Goal: Task Accomplishment & Management: Manage account settings

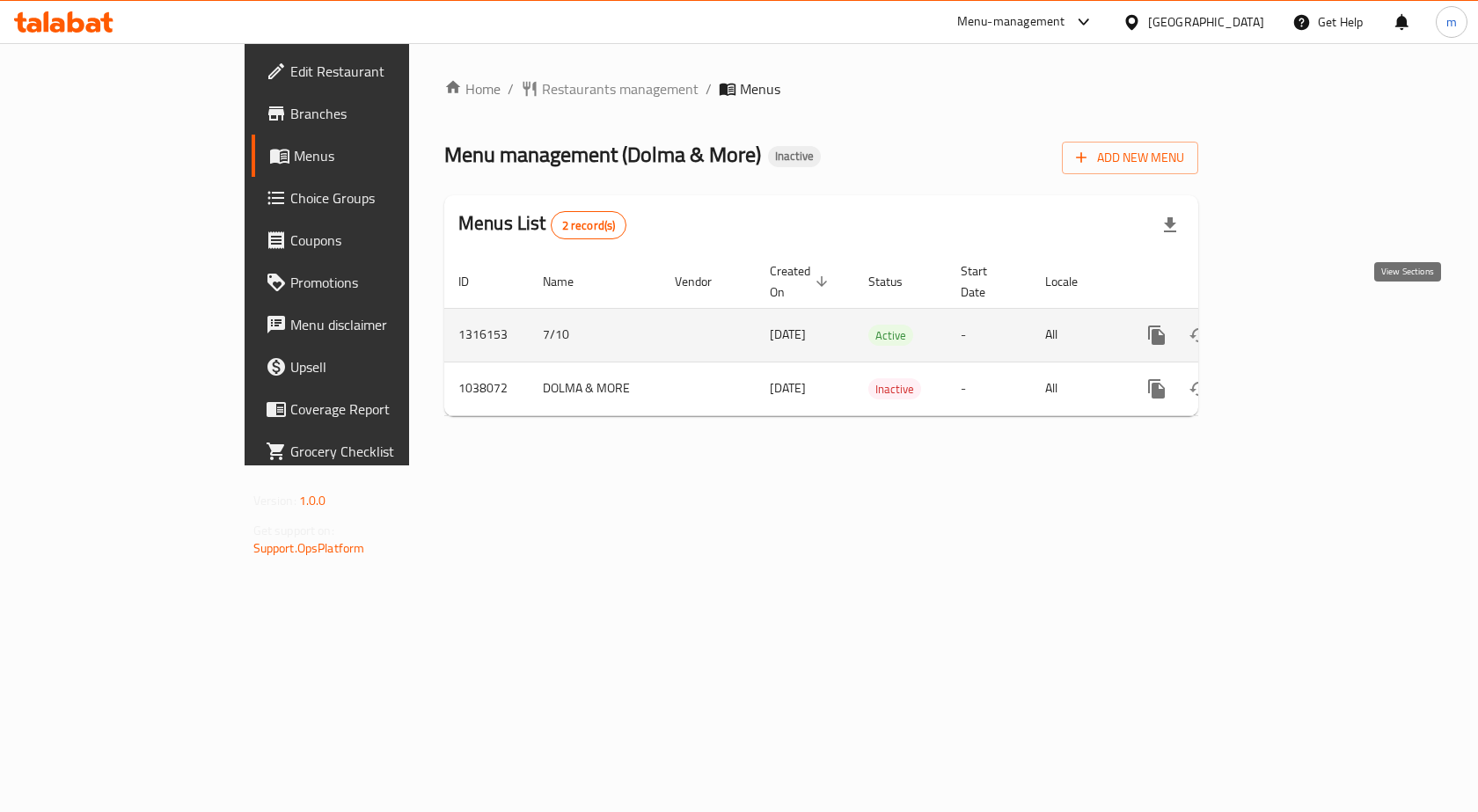
click at [1305, 314] on link "enhanced table" at bounding box center [1283, 334] width 42 height 42
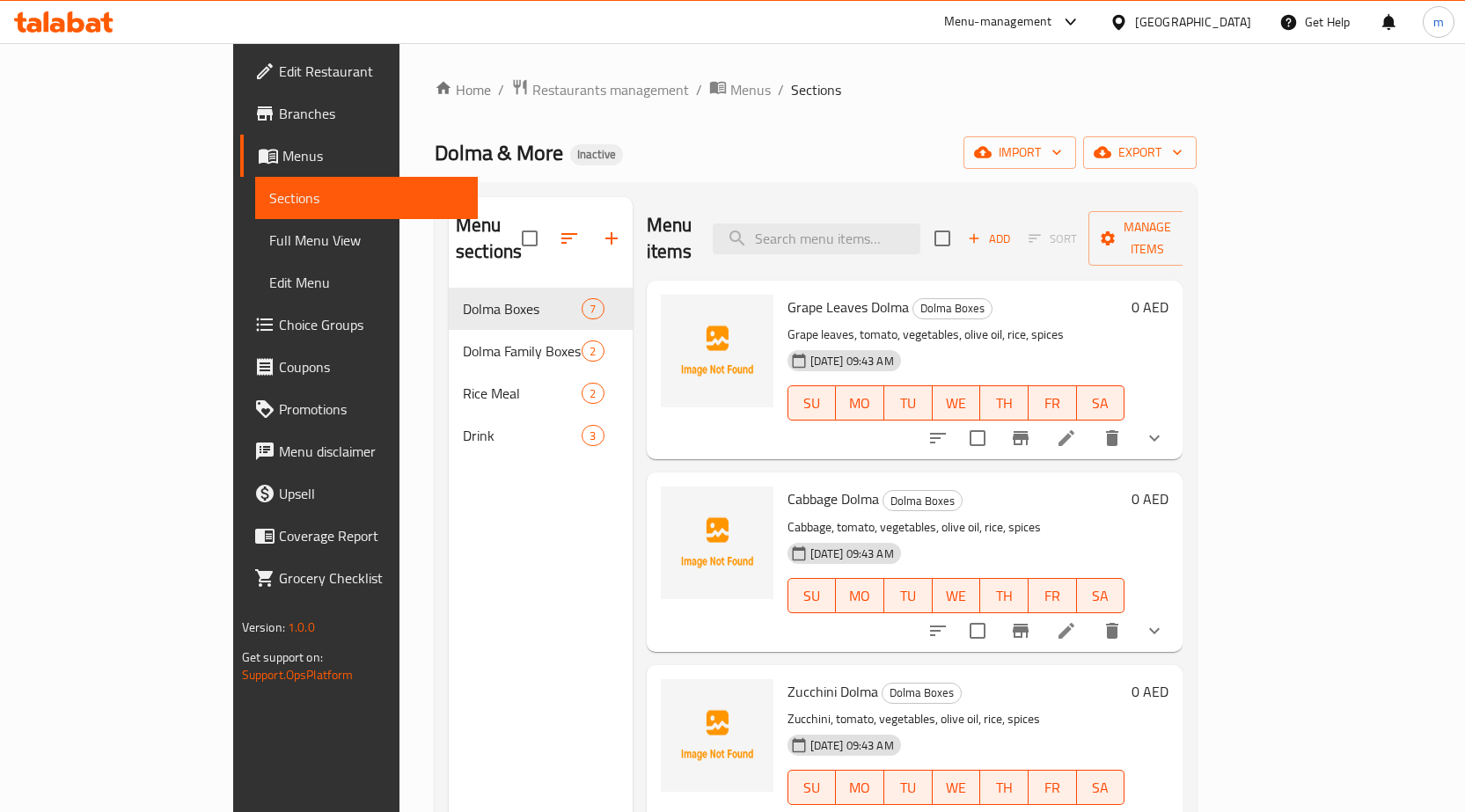
click at [241, 88] on link "Edit Restaurant" at bounding box center [360, 71] width 238 height 42
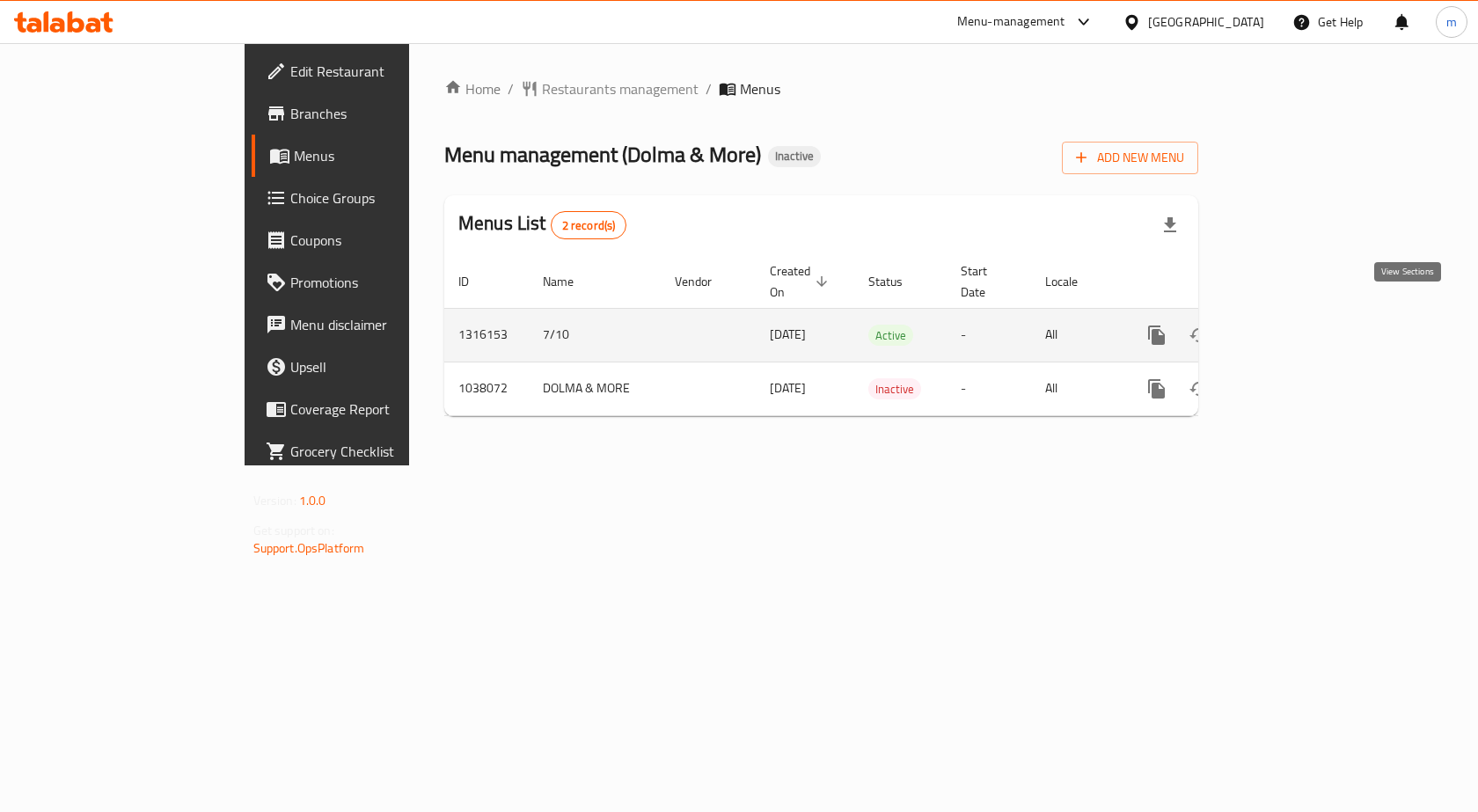
click at [1295, 326] on icon "enhanced table" at bounding box center [1284, 335] width 21 height 21
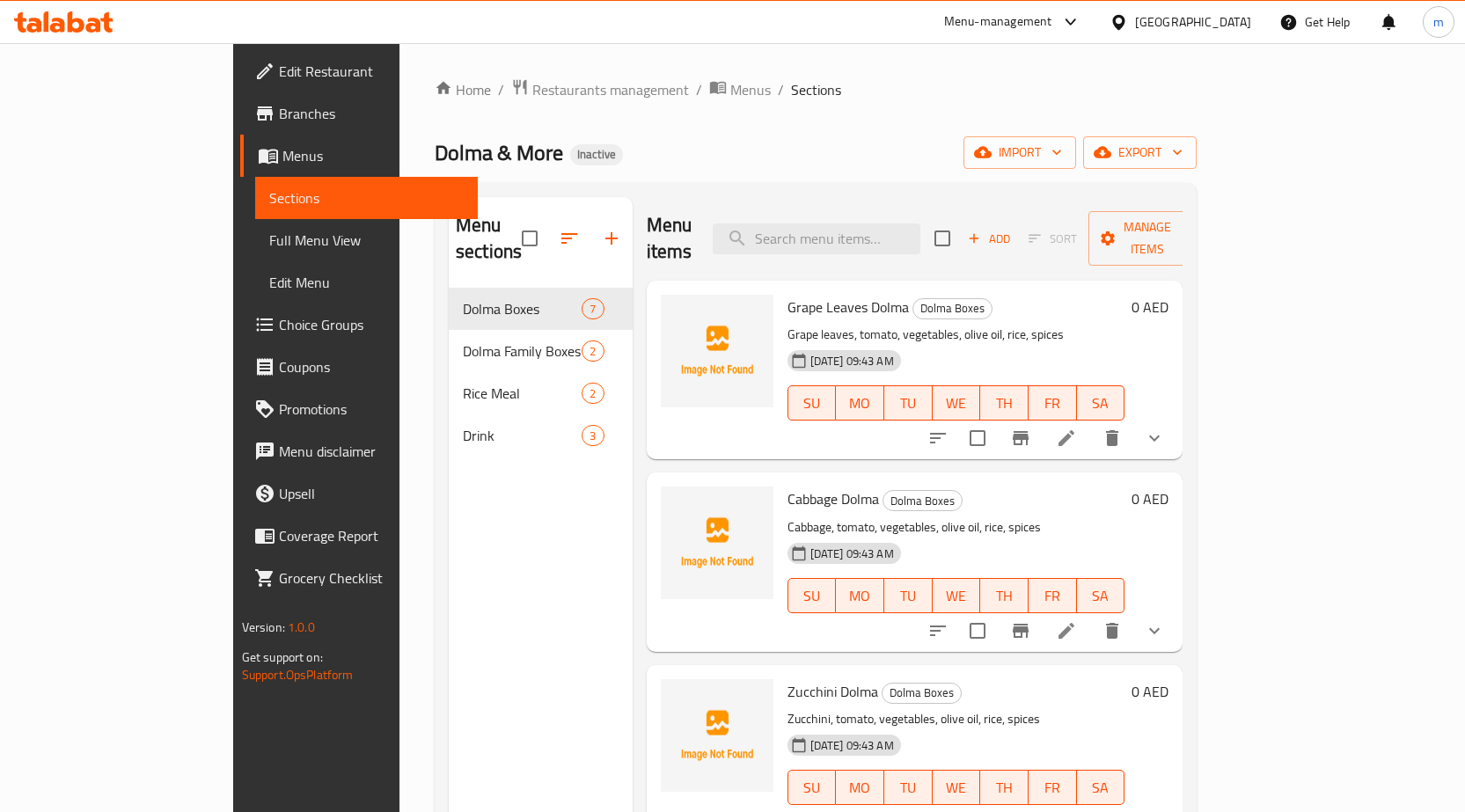
click at [241, 98] on link "Branches" at bounding box center [360, 113] width 238 height 42
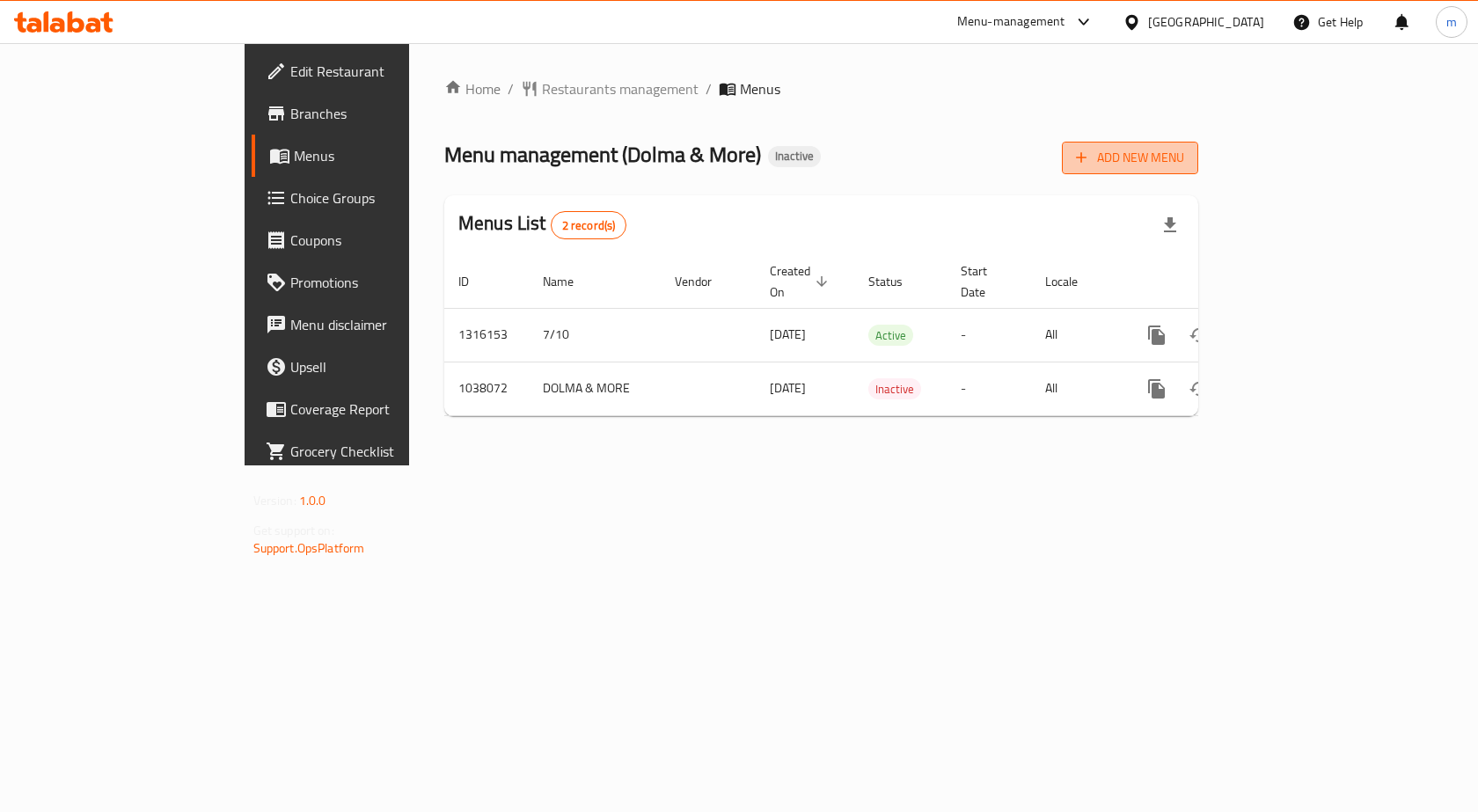
click at [1199, 173] on button "Add New Menu" at bounding box center [1130, 157] width 136 height 32
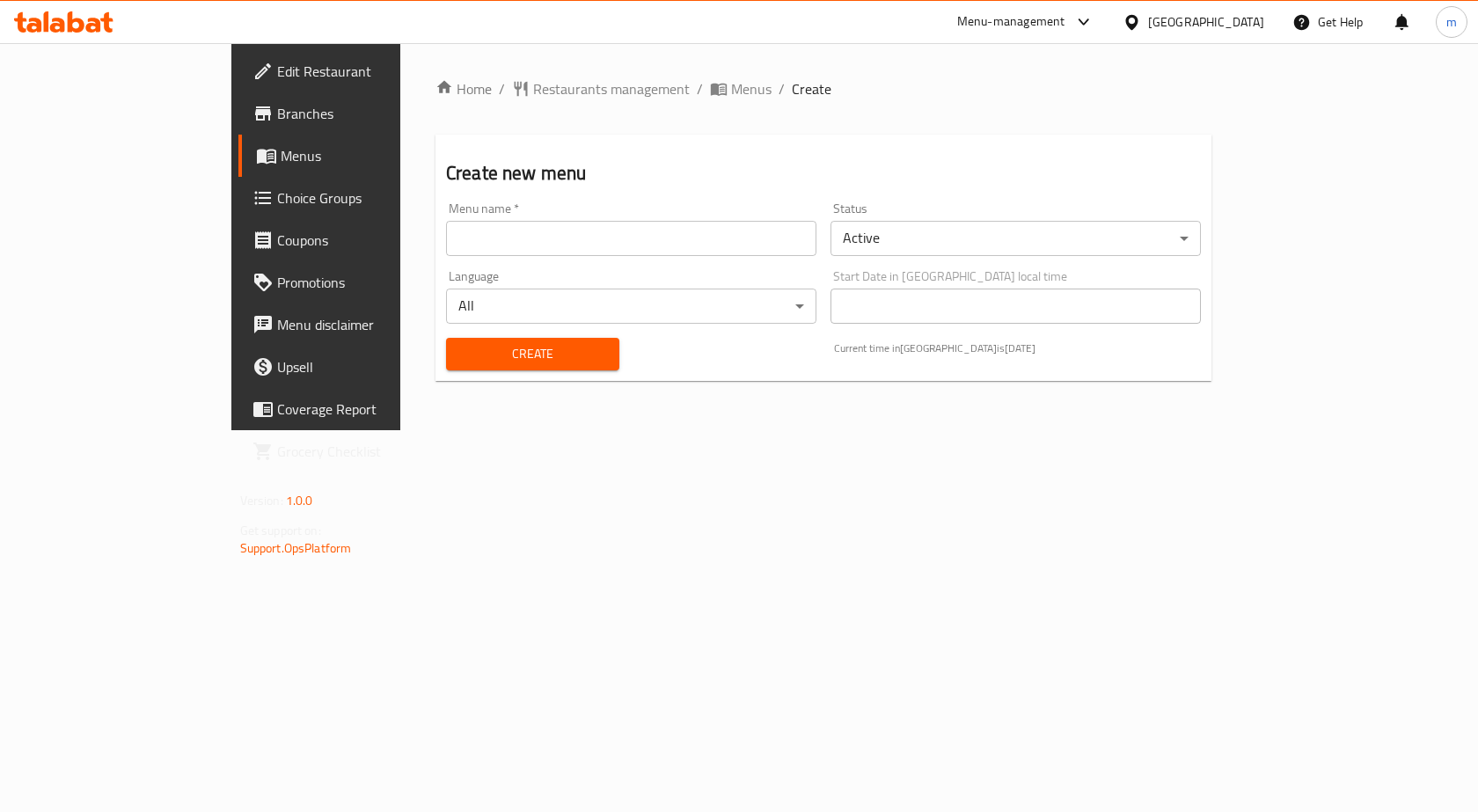
click at [446, 255] on input "text" at bounding box center [632, 238] width 370 height 35
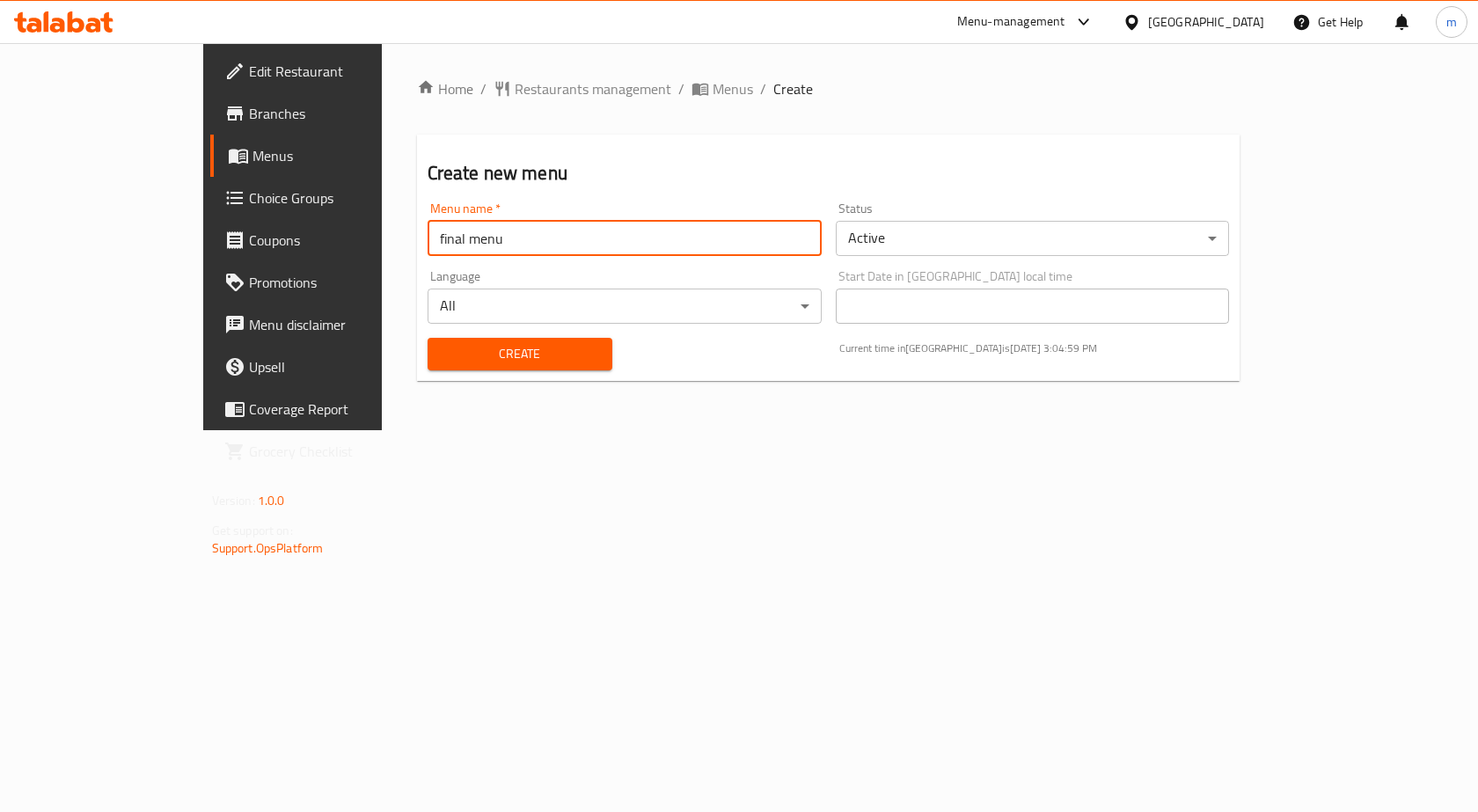
type input "final menu"
click at [446, 349] on span "Create" at bounding box center [520, 354] width 157 height 22
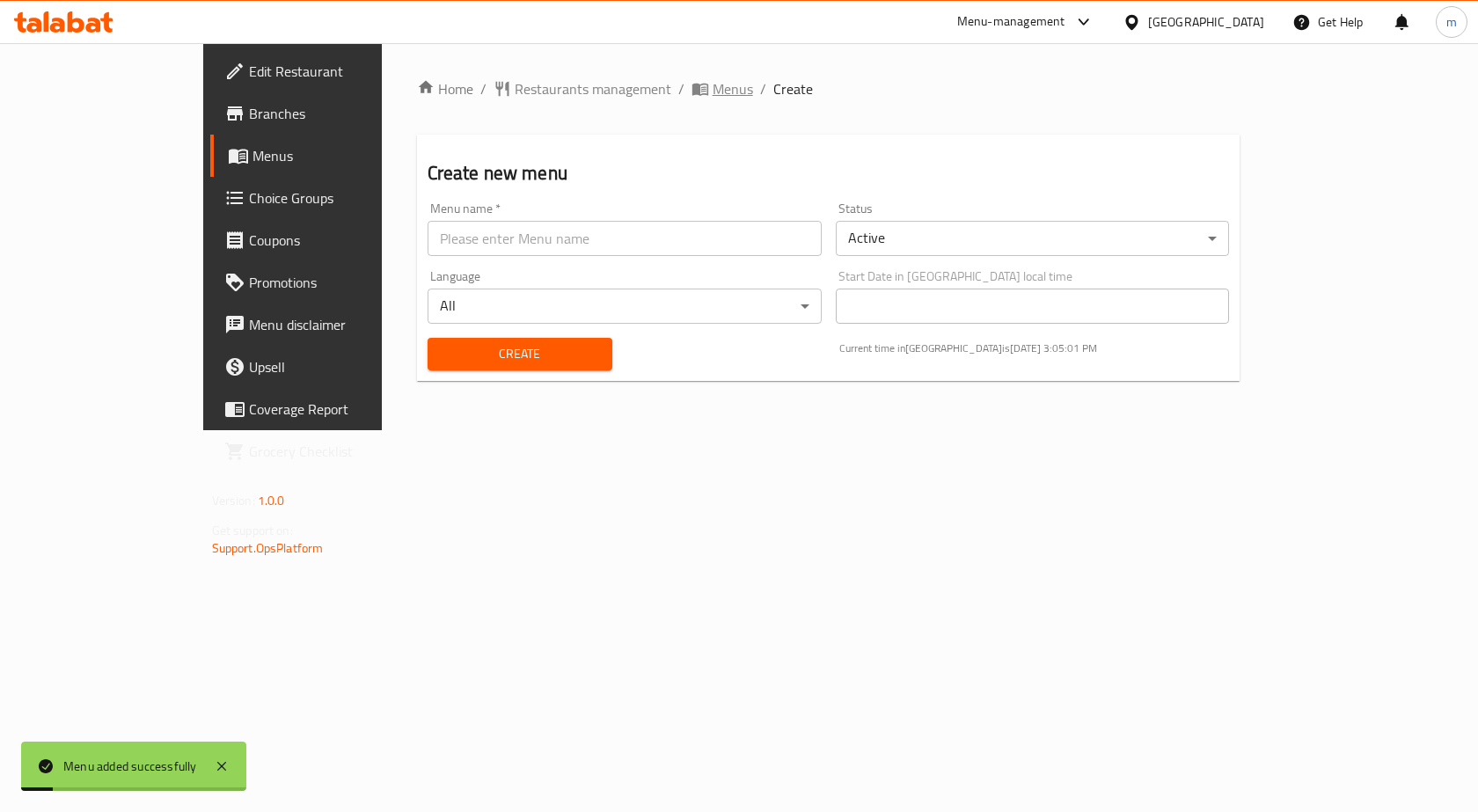
click at [713, 91] on span "Menus" at bounding box center [733, 89] width 40 height 21
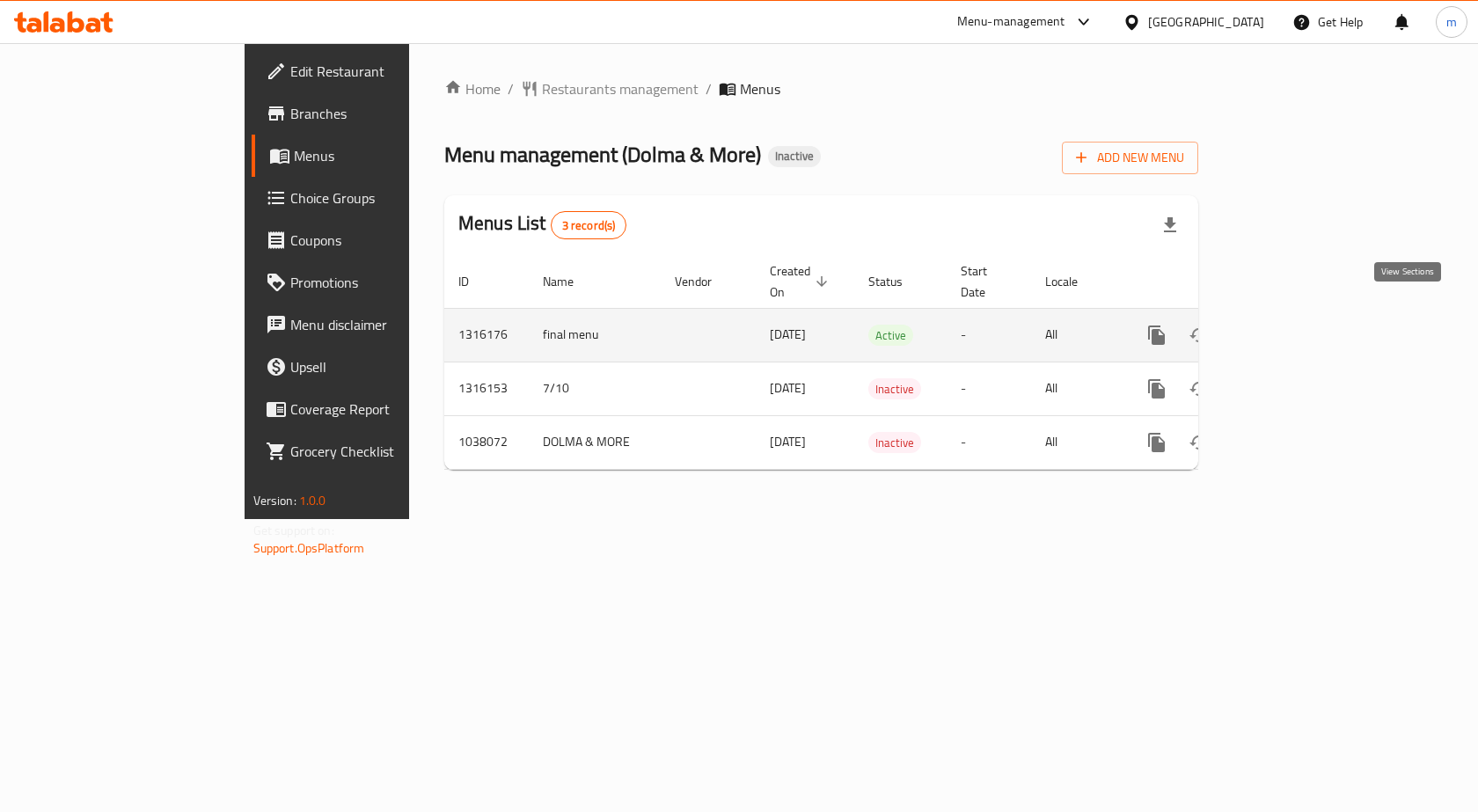
click at [1295, 325] on icon "enhanced table" at bounding box center [1284, 335] width 21 height 21
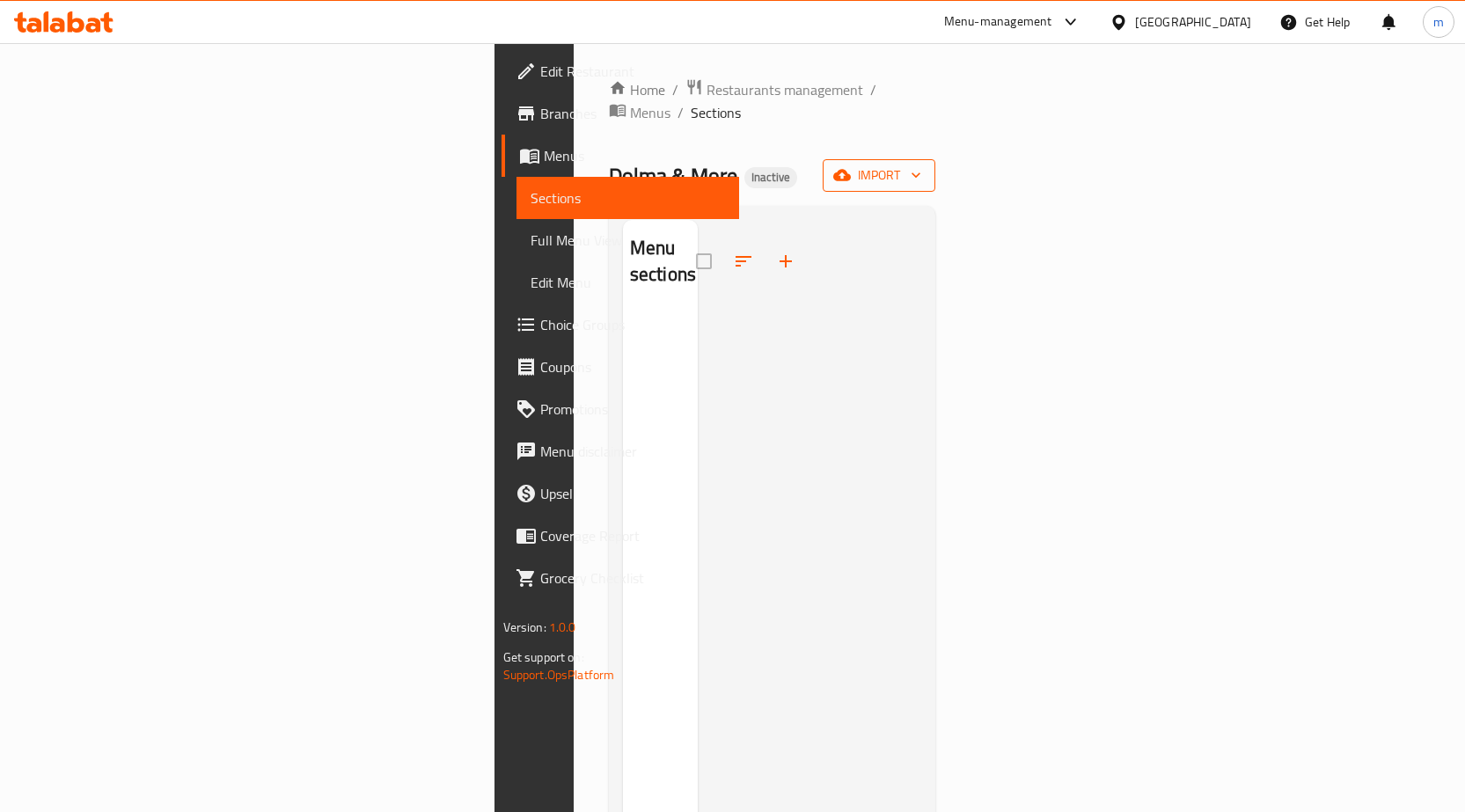
click at [921, 165] on span "import" at bounding box center [878, 175] width 84 height 22
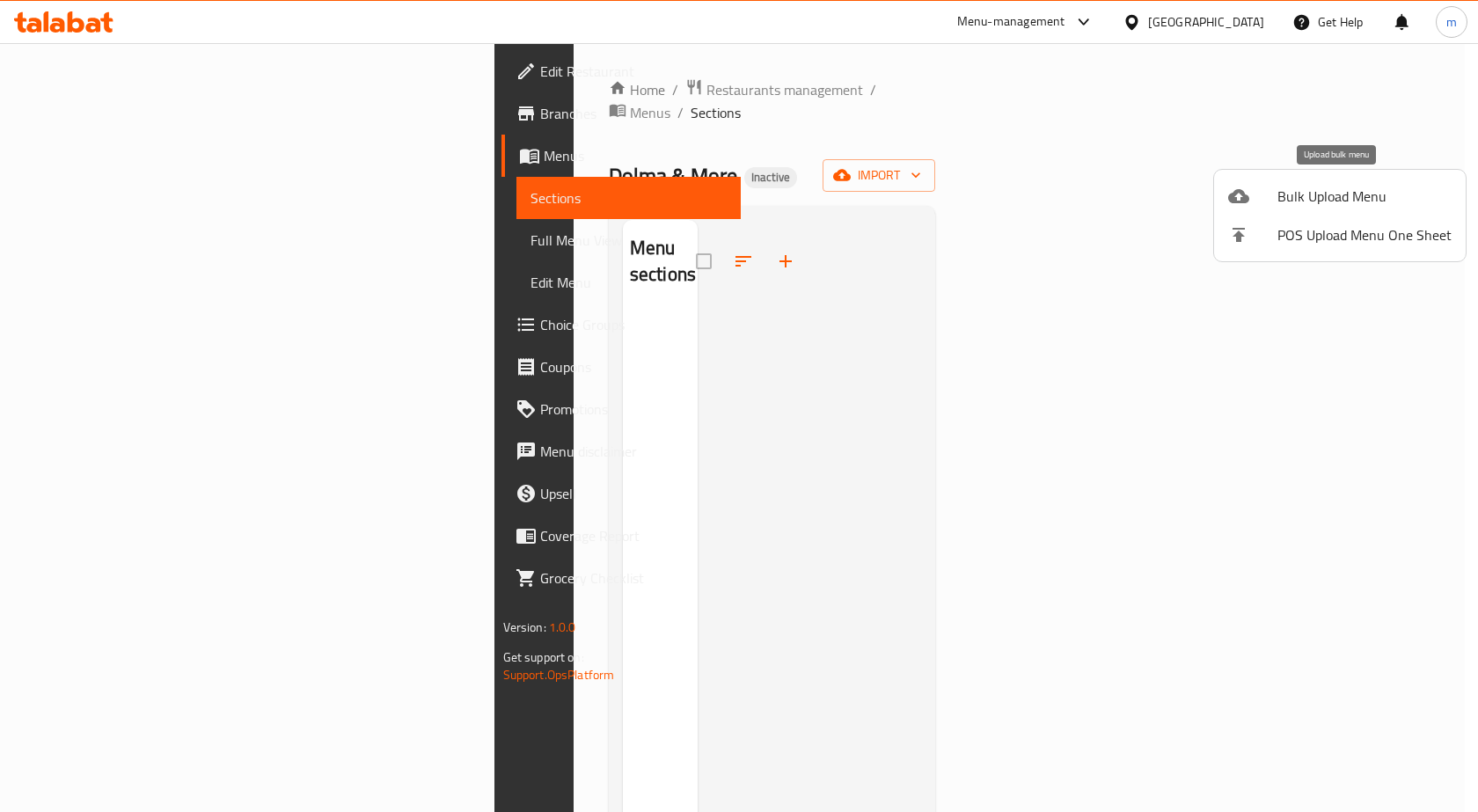
click at [1293, 190] on span "Bulk Upload Menu" at bounding box center [1364, 197] width 174 height 21
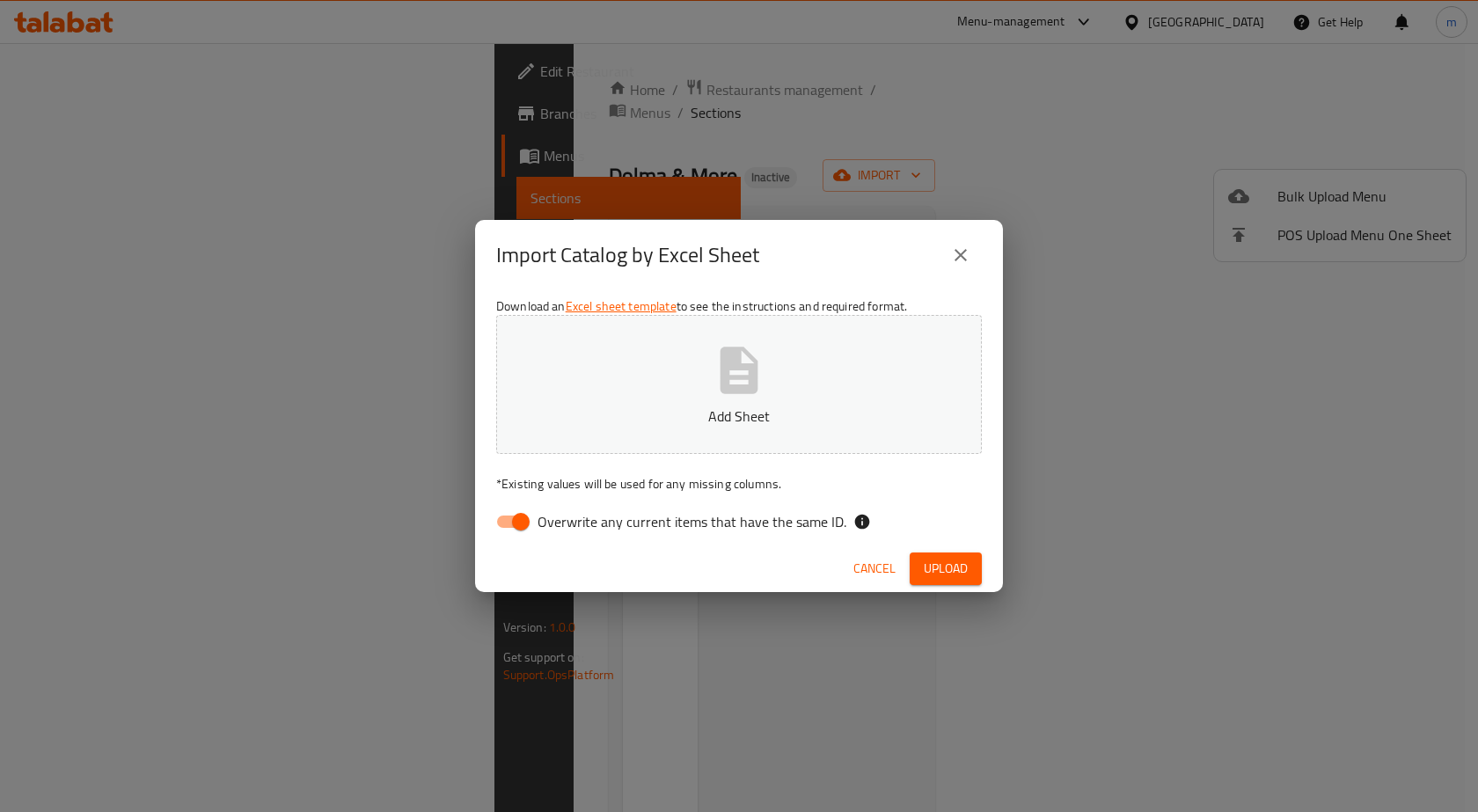
click at [542, 527] on span "Overwrite any current items that have the same ID." at bounding box center [692, 521] width 309 height 21
click at [542, 527] on input "Overwrite any current items that have the same ID." at bounding box center [521, 521] width 100 height 33
checkbox input "false"
click at [698, 390] on button "Add Sheet" at bounding box center [739, 384] width 486 height 139
click at [939, 575] on span "Upload" at bounding box center [946, 569] width 44 height 22
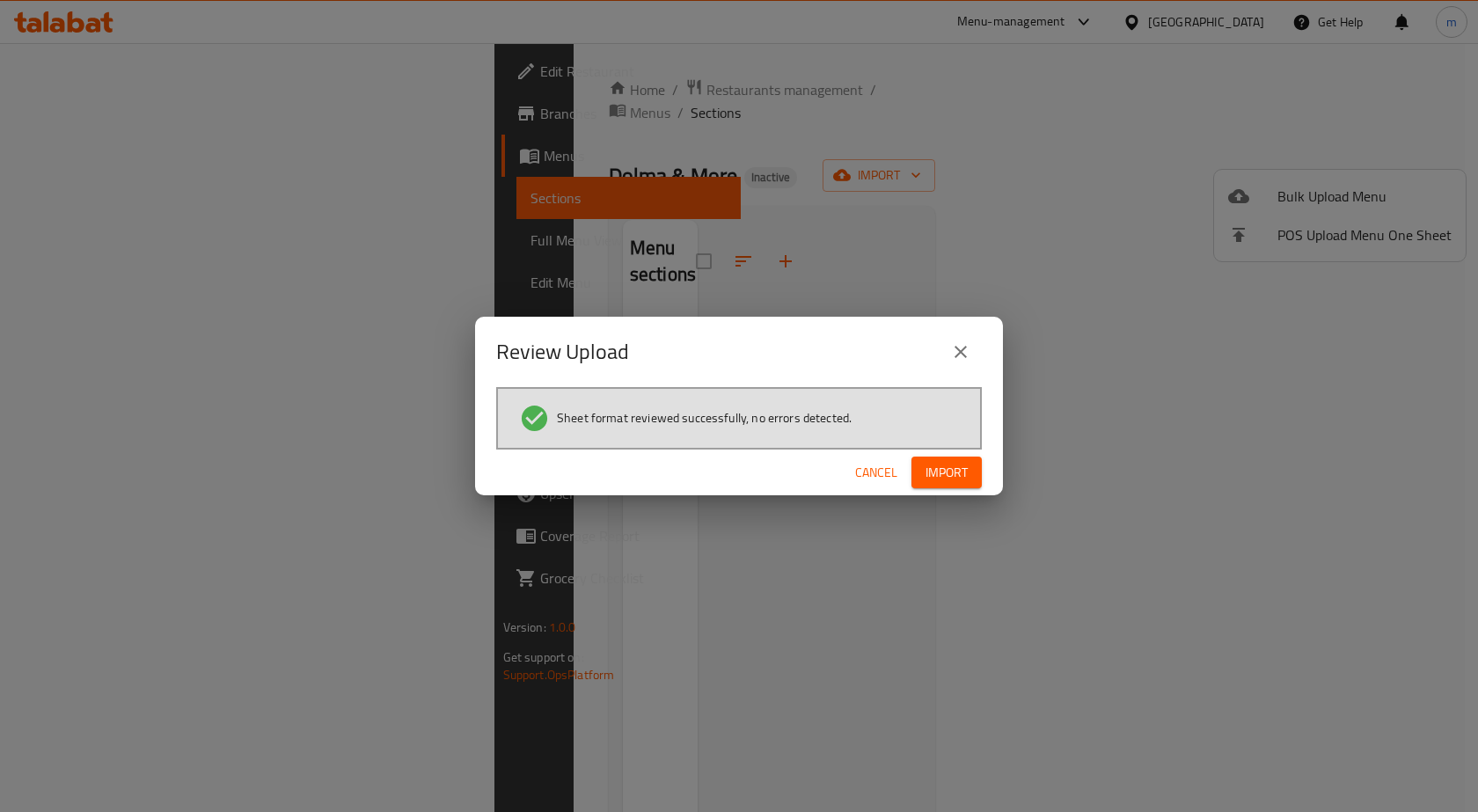
click at [944, 489] on div "Cancel Import" at bounding box center [739, 473] width 528 height 47
click at [947, 478] on span "Import" at bounding box center [947, 472] width 42 height 22
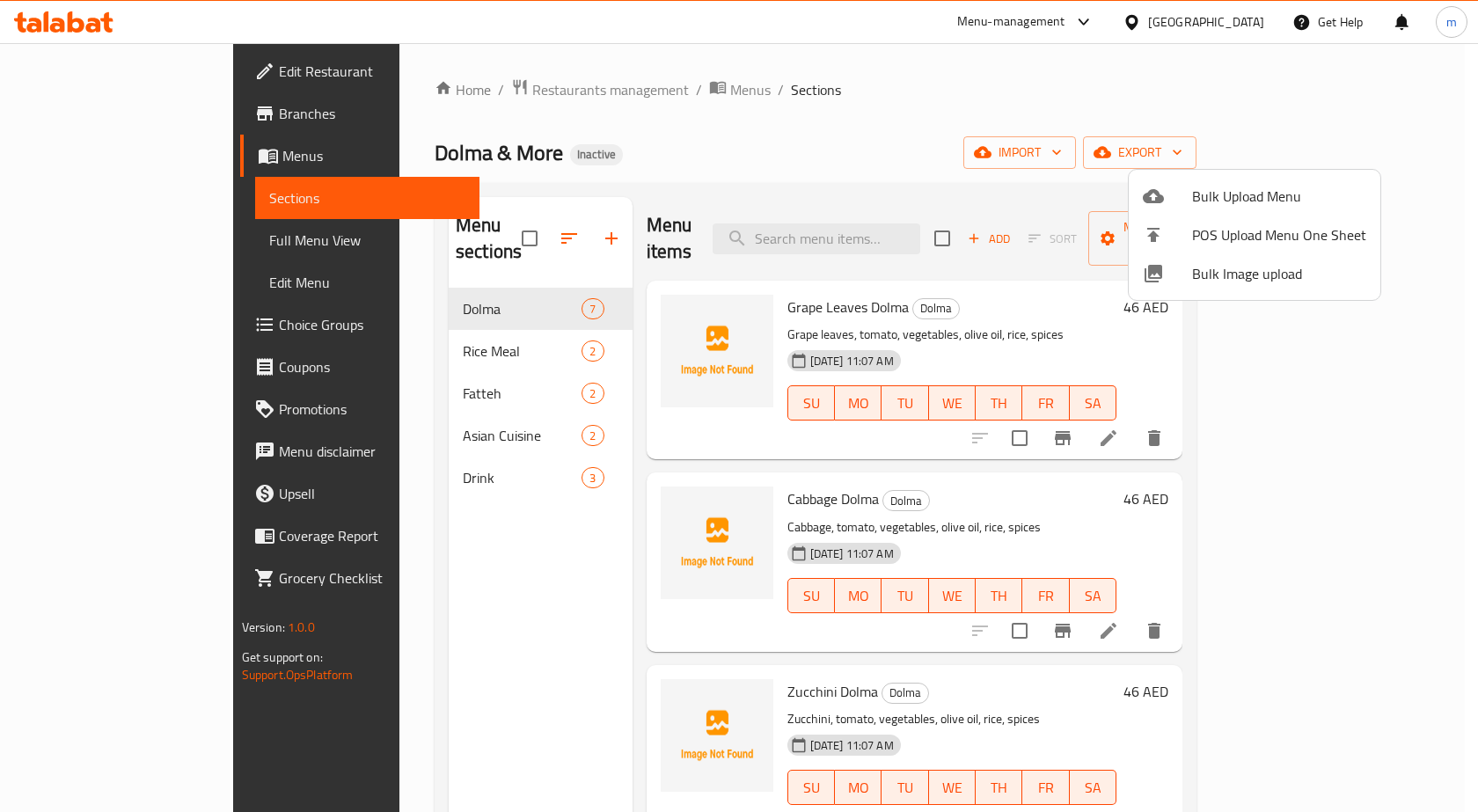
drag, startPoint x: 1411, startPoint y: 320, endPoint x: 1400, endPoint y: 605, distance: 285.2
click at [1400, 605] on div at bounding box center [739, 406] width 1478 height 812
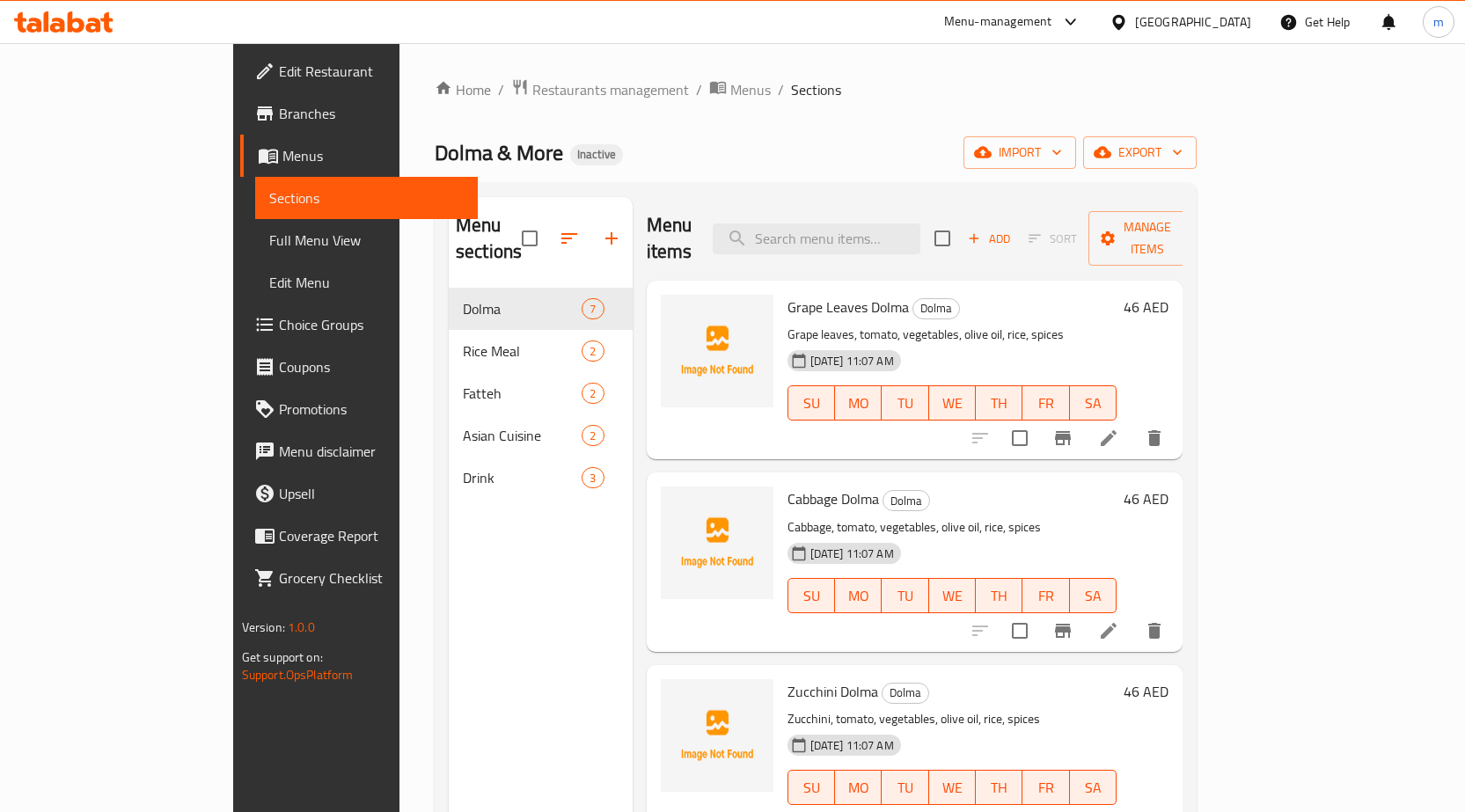
click at [255, 224] on link "Full Menu View" at bounding box center [366, 240] width 223 height 42
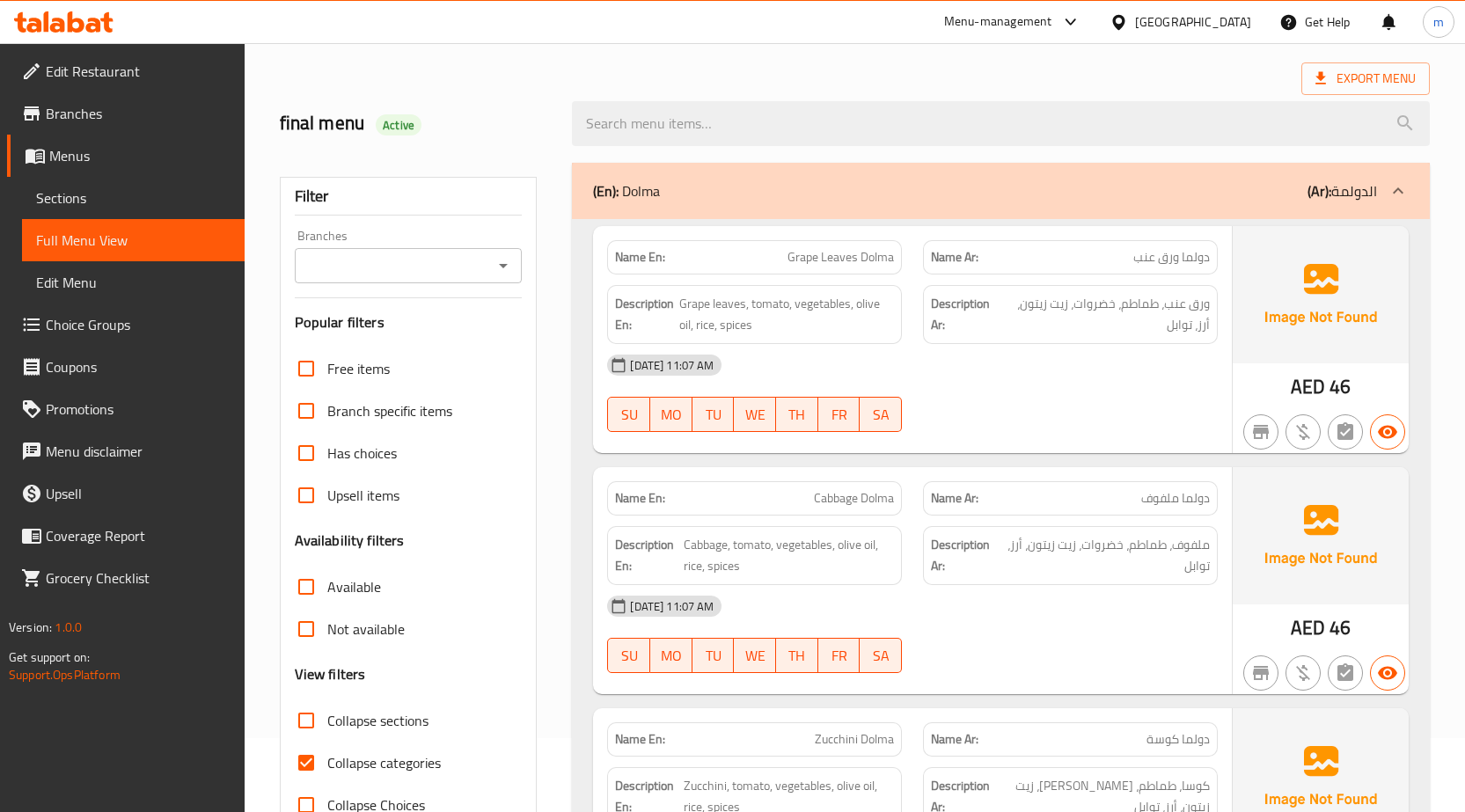
scroll to position [176, 0]
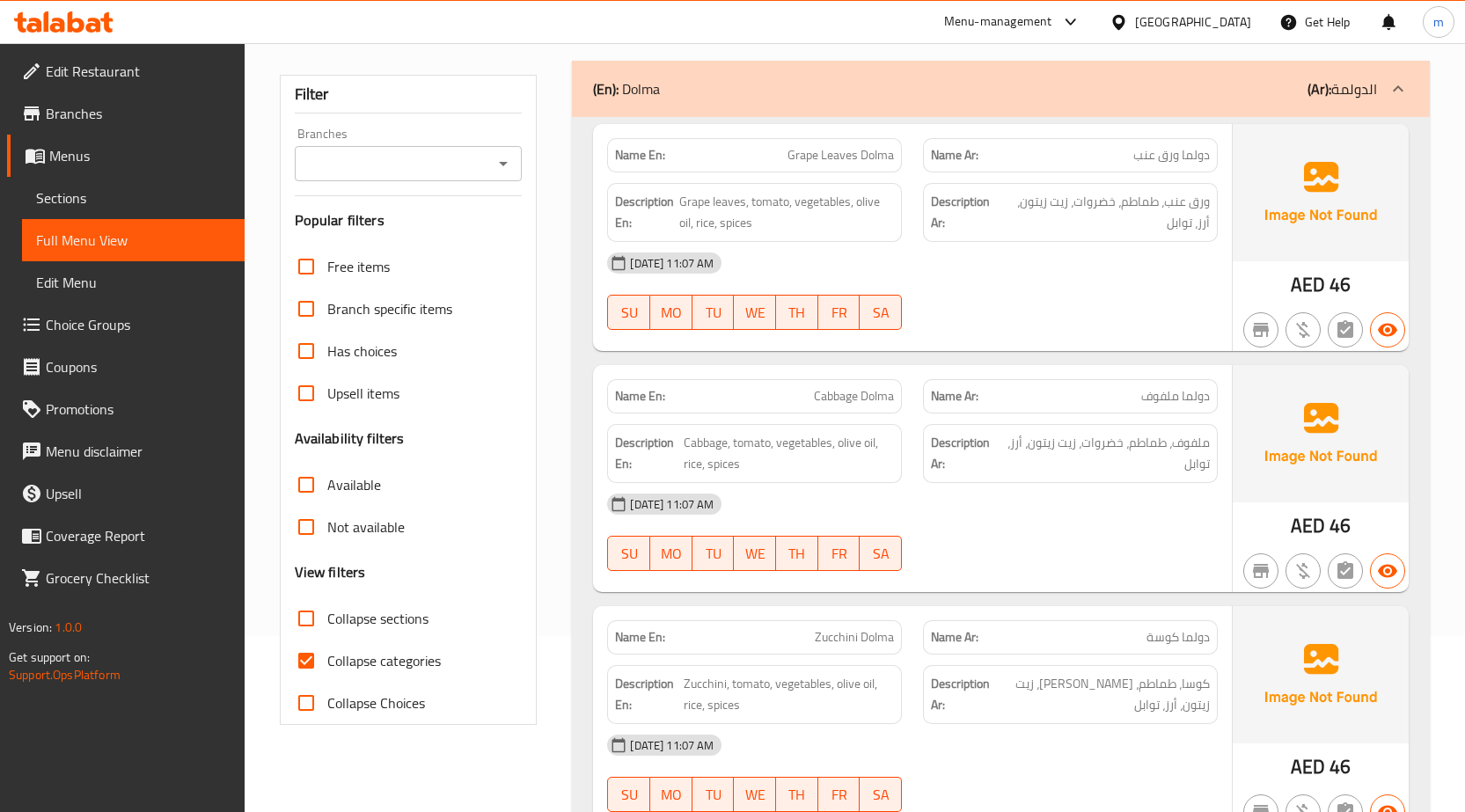
click at [345, 665] on span "Collapse categories" at bounding box center [384, 661] width 114 height 21
click at [327, 665] on input "Collapse categories" at bounding box center [306, 660] width 42 height 42
checkbox input "false"
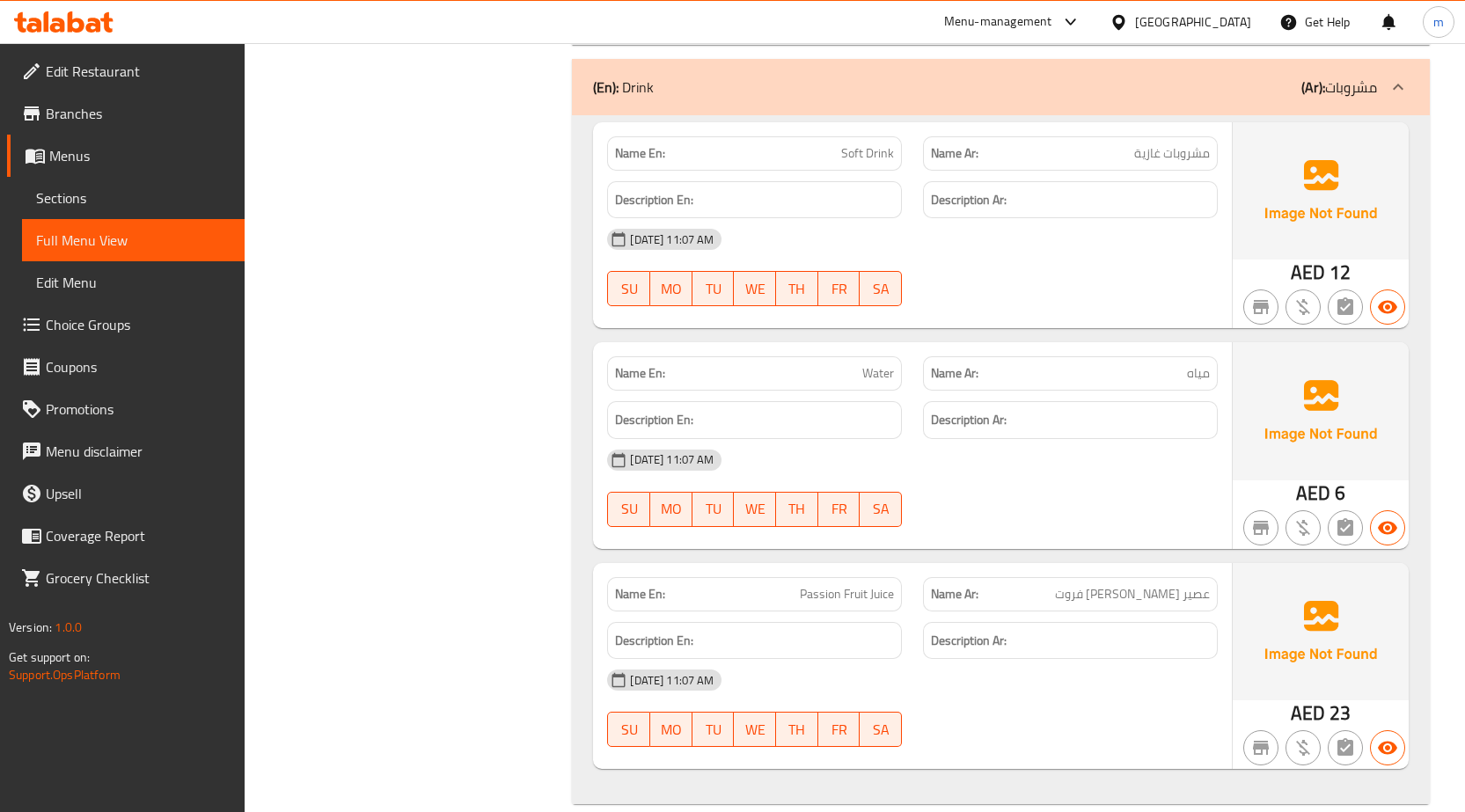
scroll to position [3669, 0]
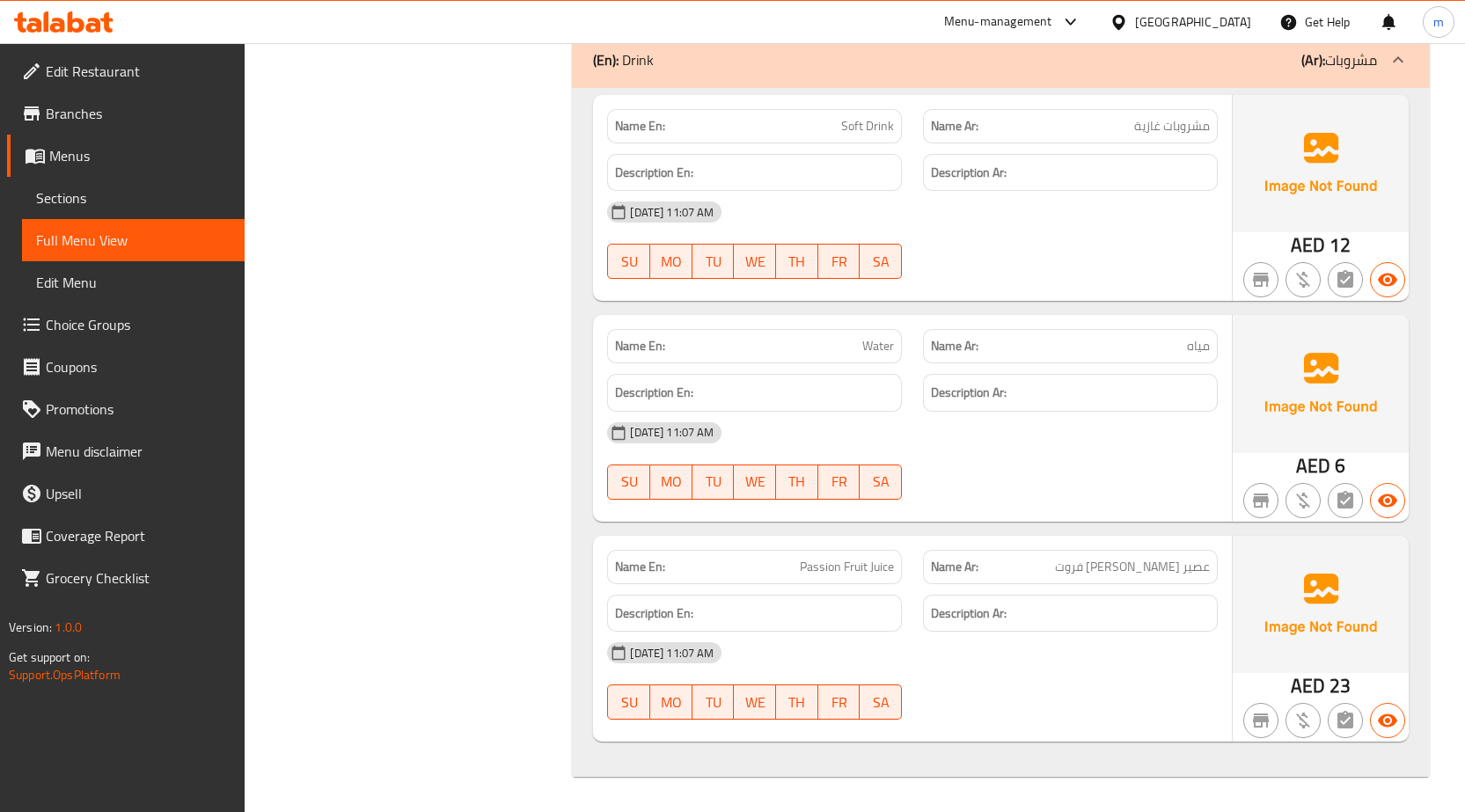
click at [1084, 398] on h6 "Description Ar:" at bounding box center [1071, 393] width 279 height 22
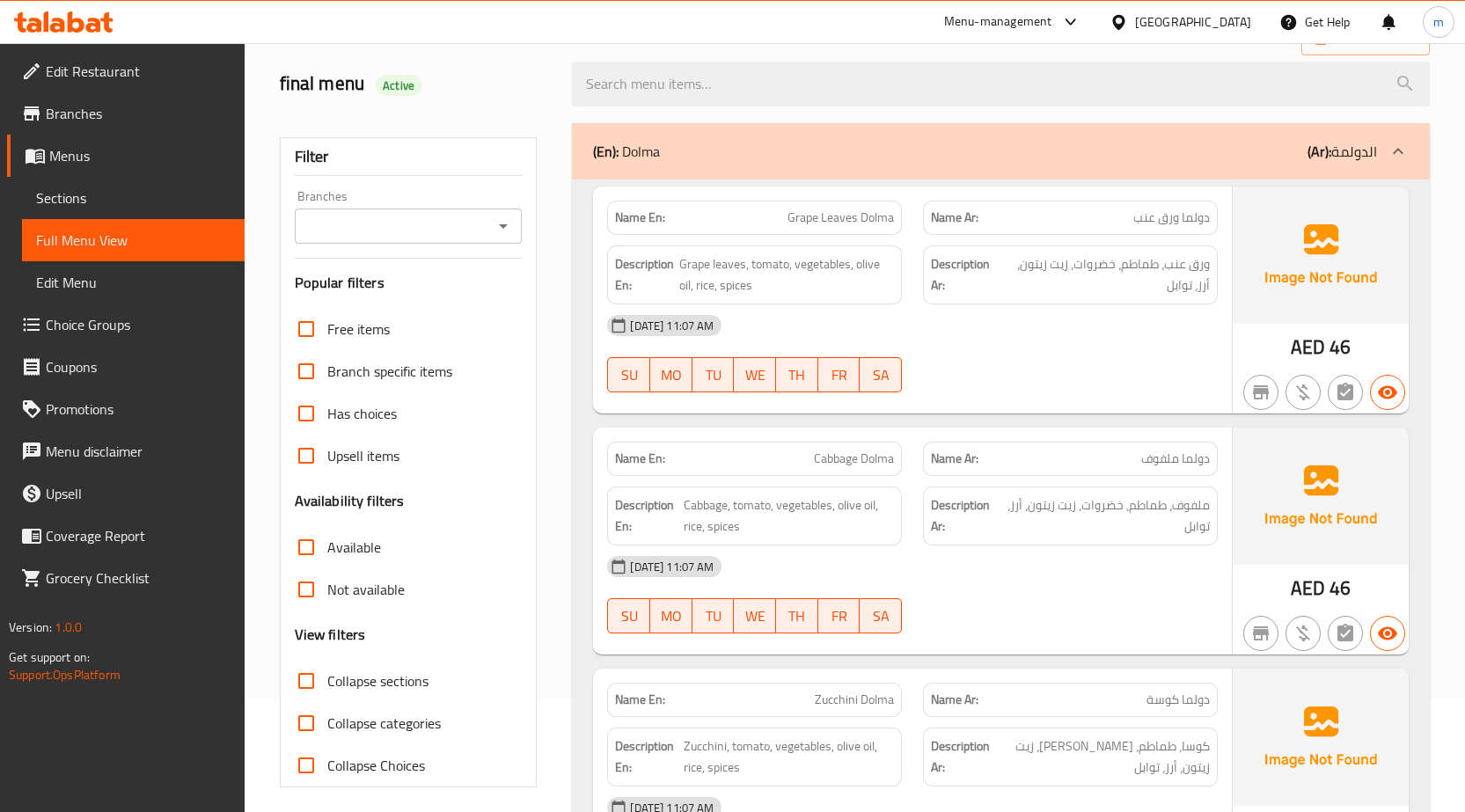
scroll to position [0, 0]
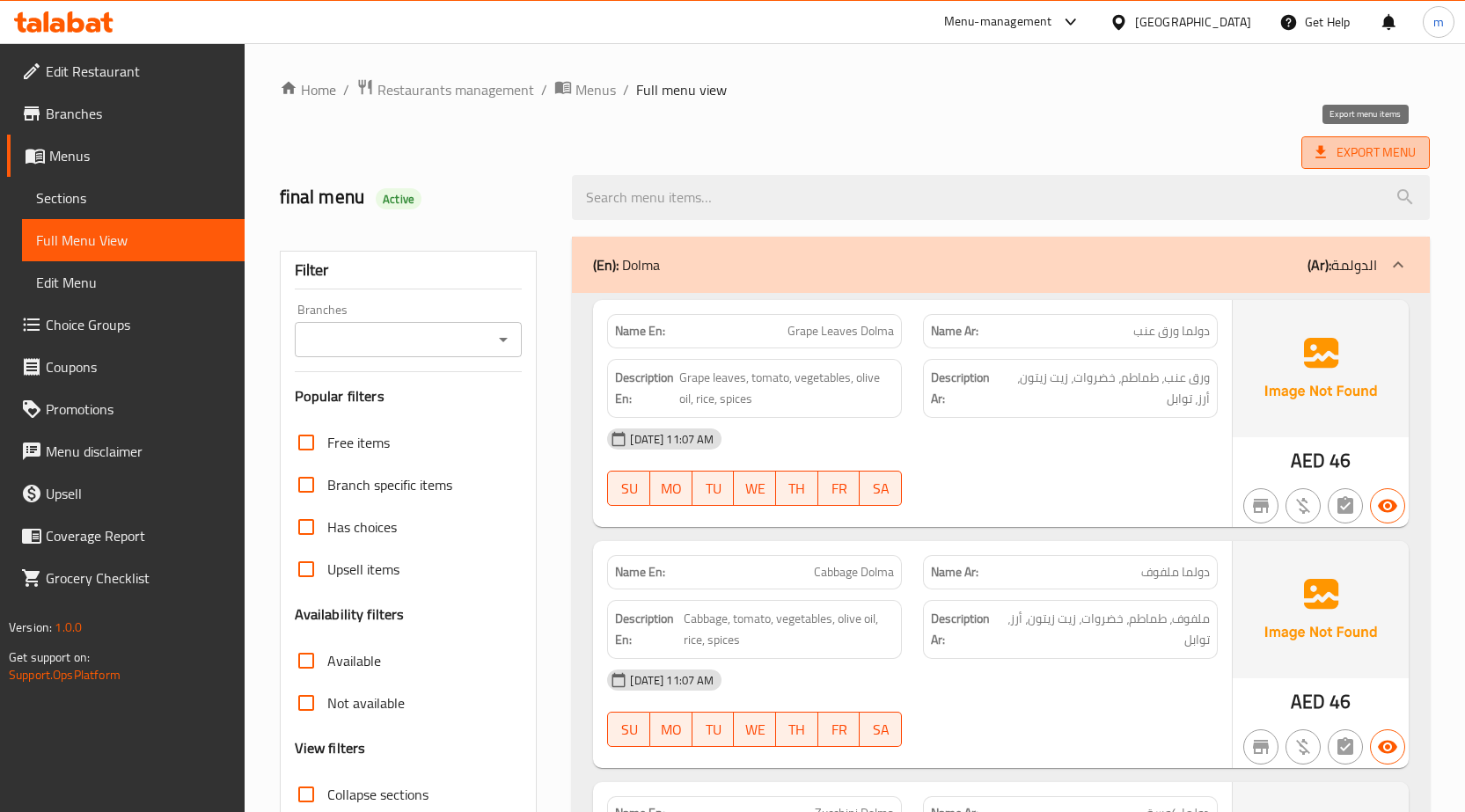
click at [1330, 146] on span "Export Menu" at bounding box center [1365, 152] width 100 height 22
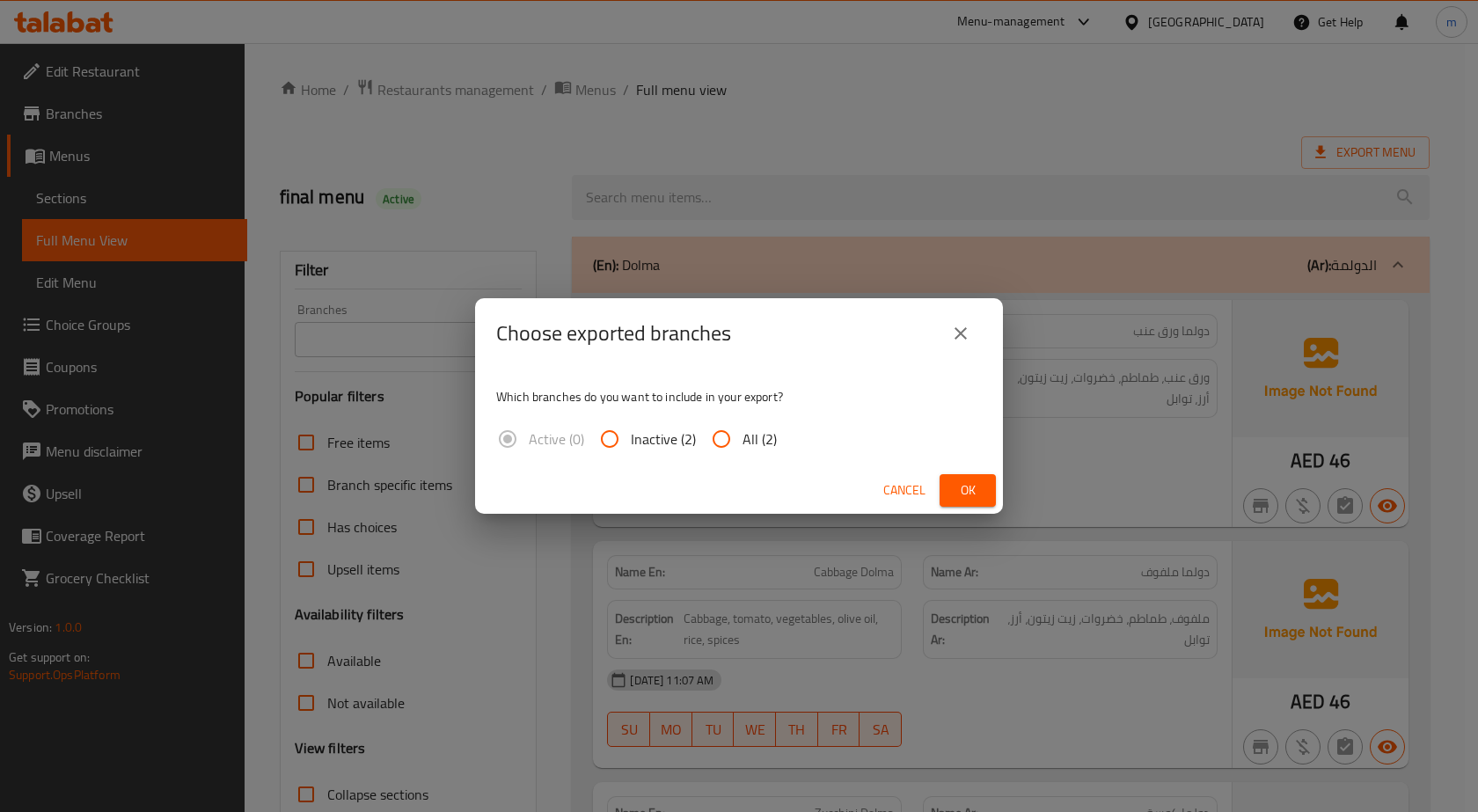
click at [738, 432] on input "All (2)" at bounding box center [721, 438] width 42 height 42
radio input "true"
click at [968, 503] on button "Ok" at bounding box center [967, 490] width 56 height 32
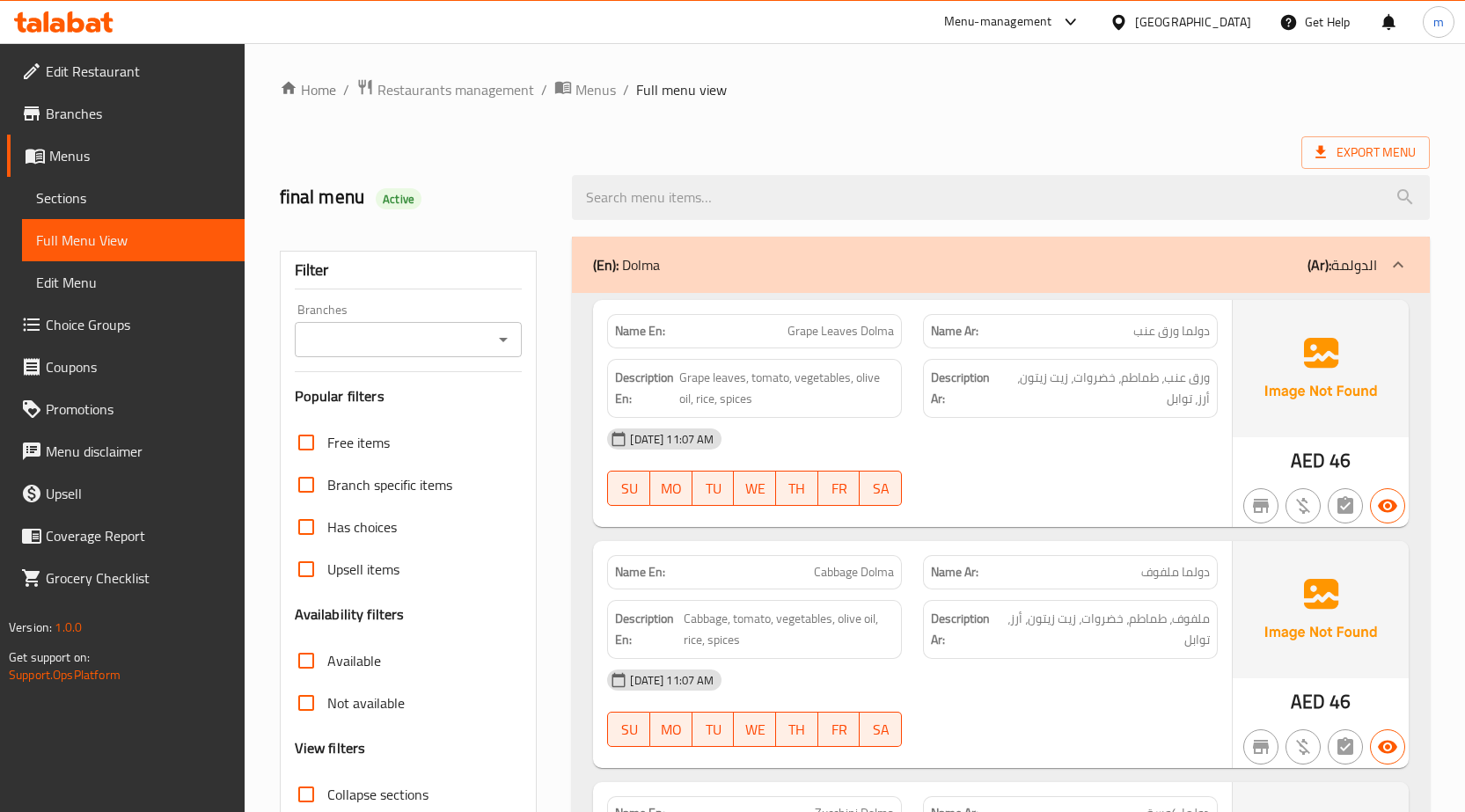
click at [119, 79] on span "Edit Restaurant" at bounding box center [138, 72] width 185 height 21
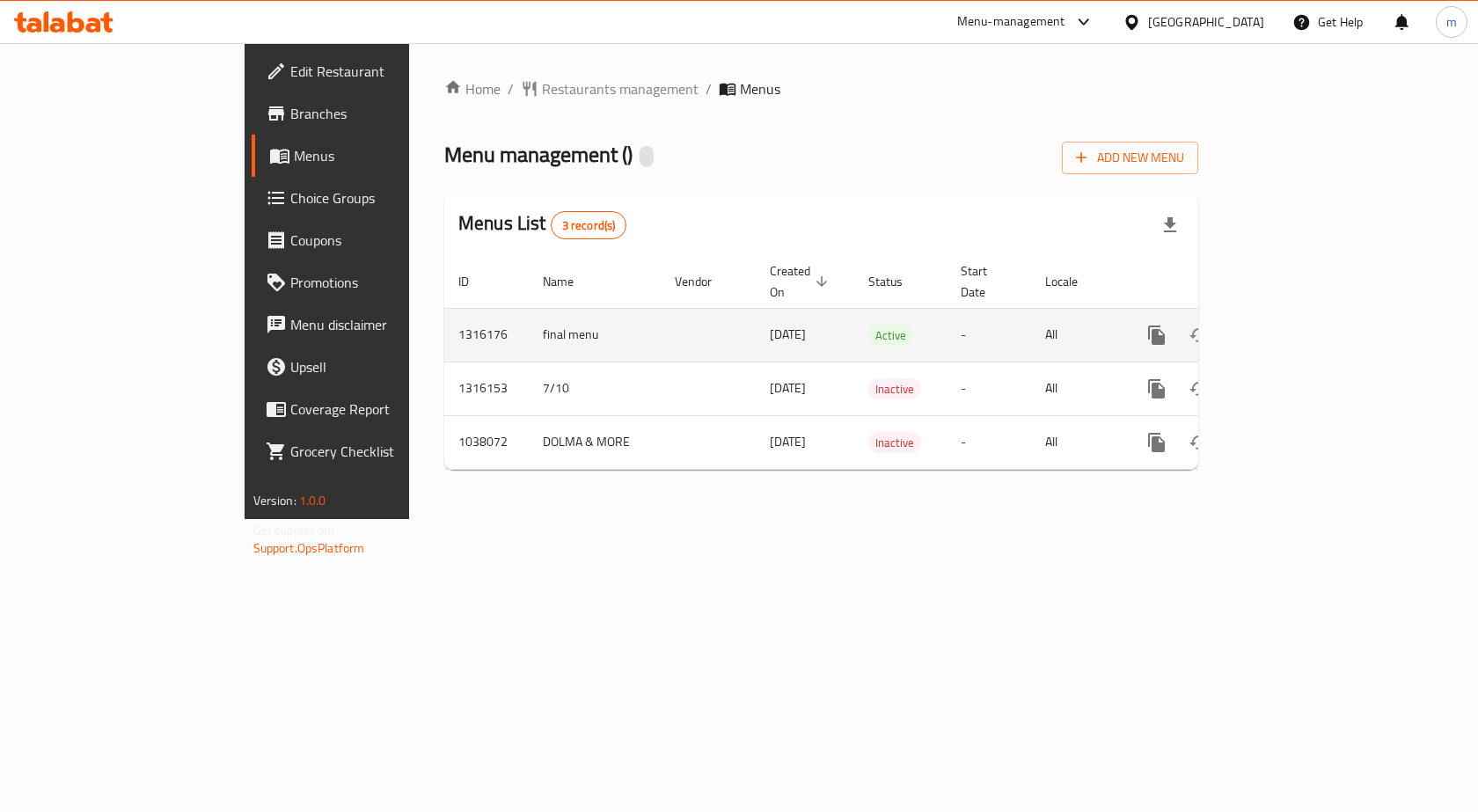
click at [1305, 327] on link "enhanced table" at bounding box center [1283, 334] width 42 height 42
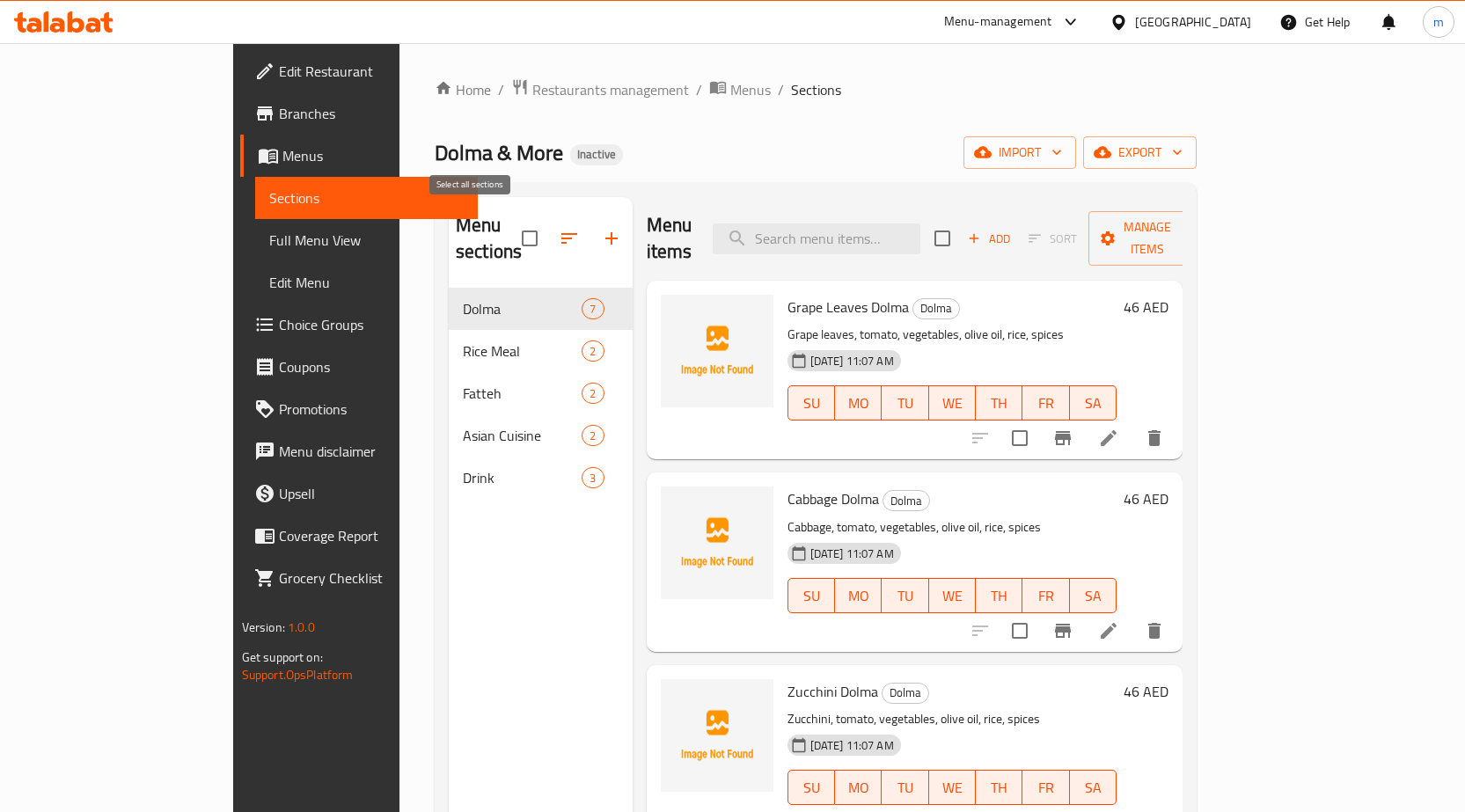
click at [511, 229] on input "checkbox" at bounding box center [529, 238] width 37 height 37
checkbox input "true"
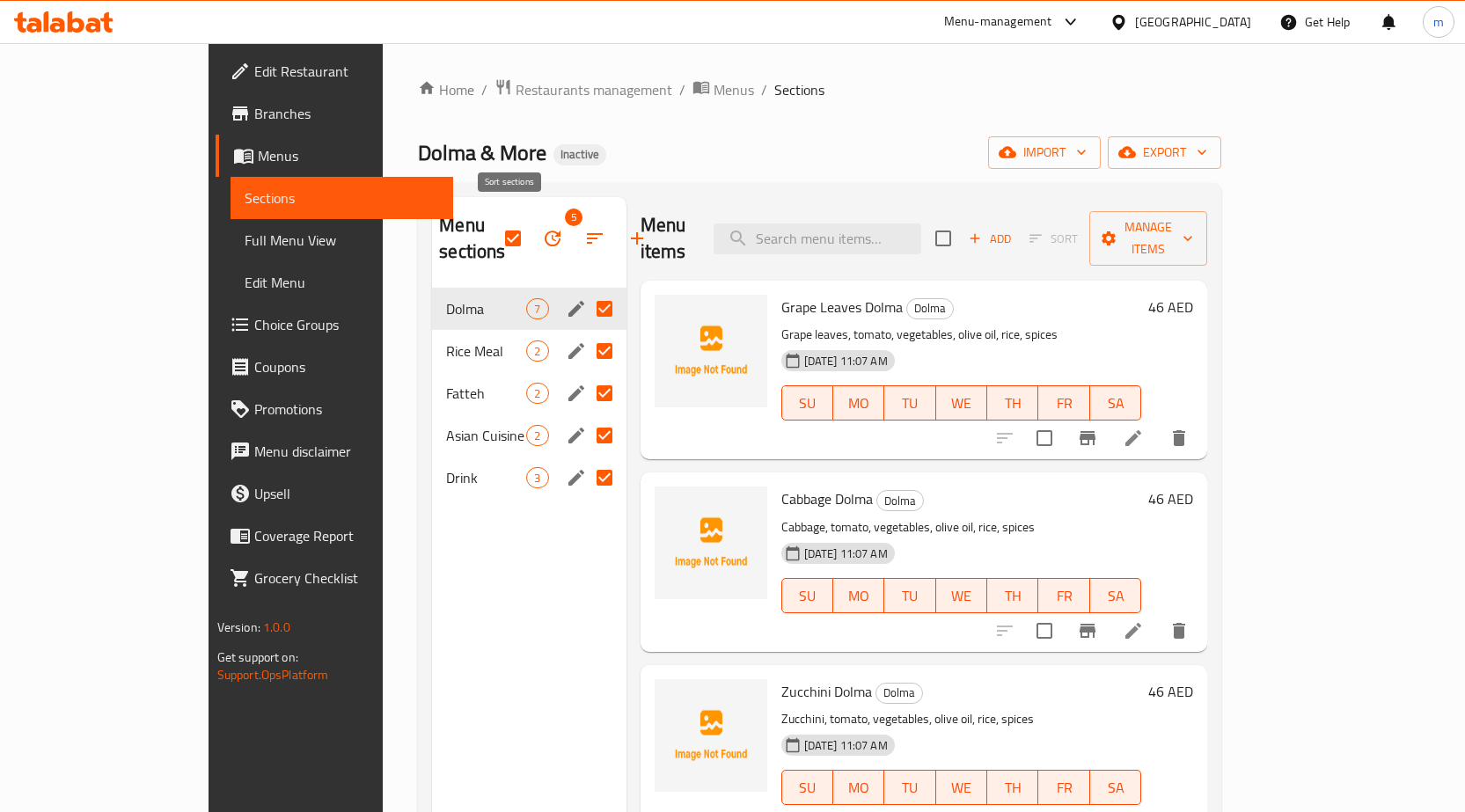
click at [542, 228] on icon "button" at bounding box center [553, 239] width 21 height 21
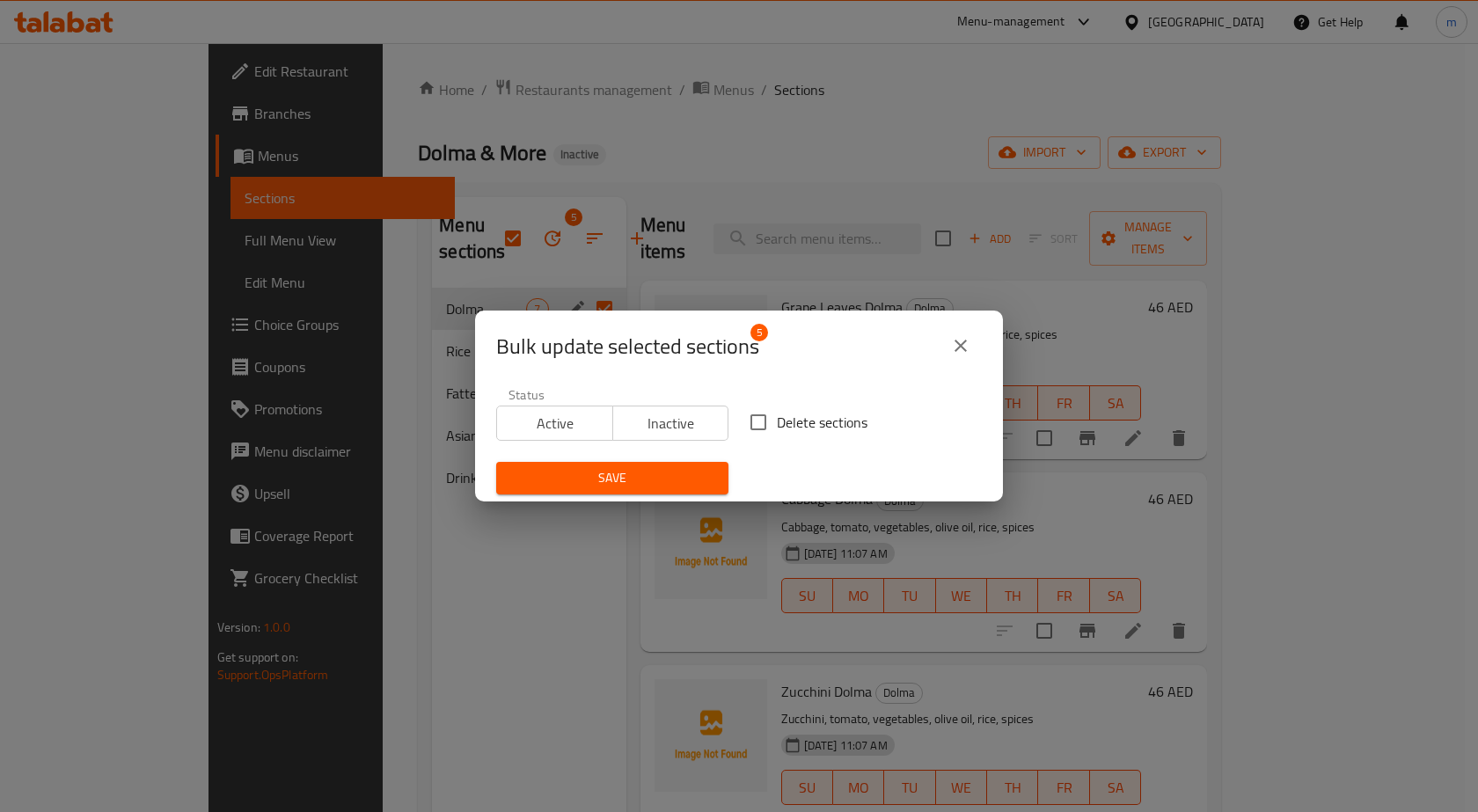
click at [740, 419] on input "Delete sections" at bounding box center [758, 421] width 37 height 37
checkbox input "true"
click at [698, 466] on button "Save" at bounding box center [613, 478] width 233 height 32
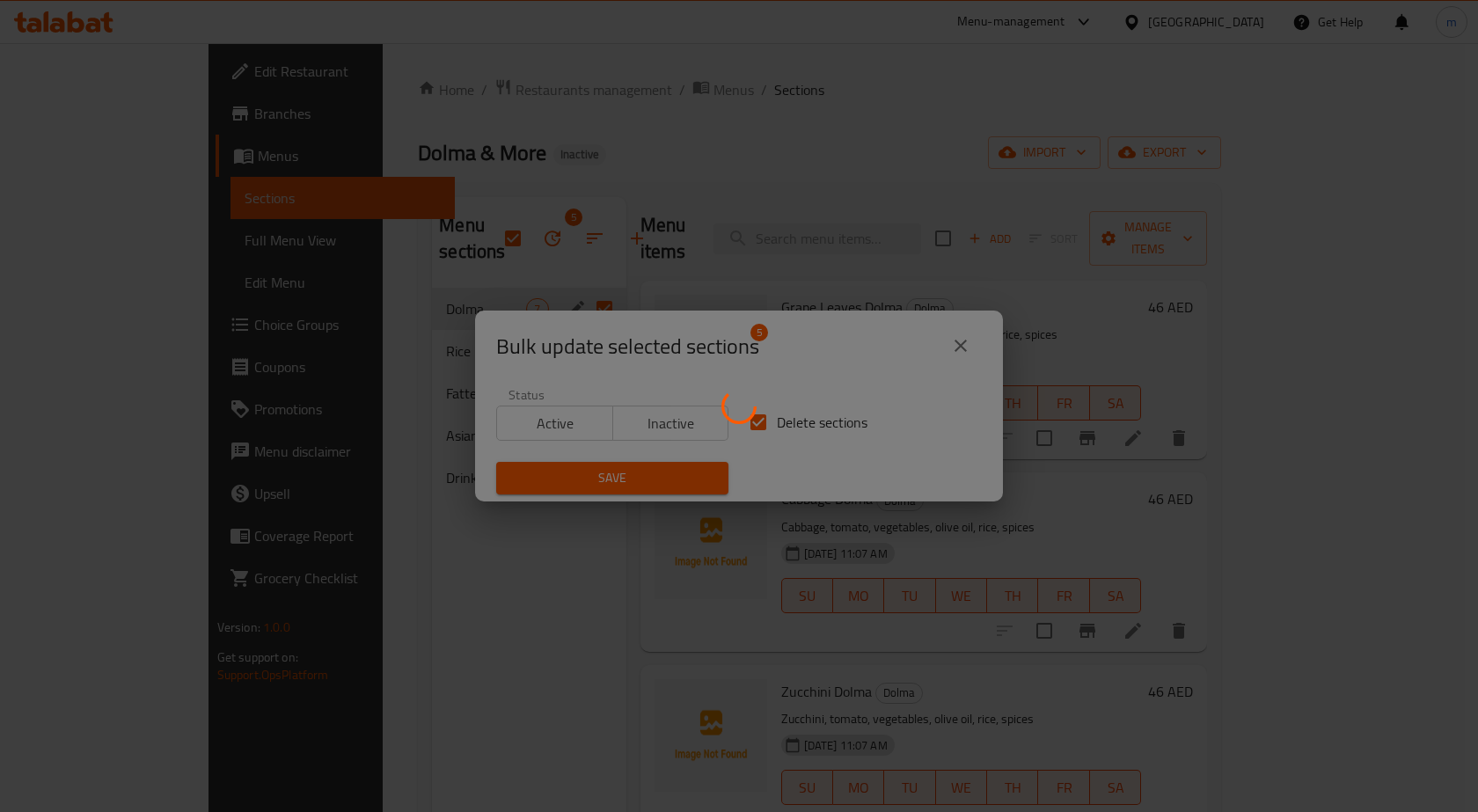
checkbox input "false"
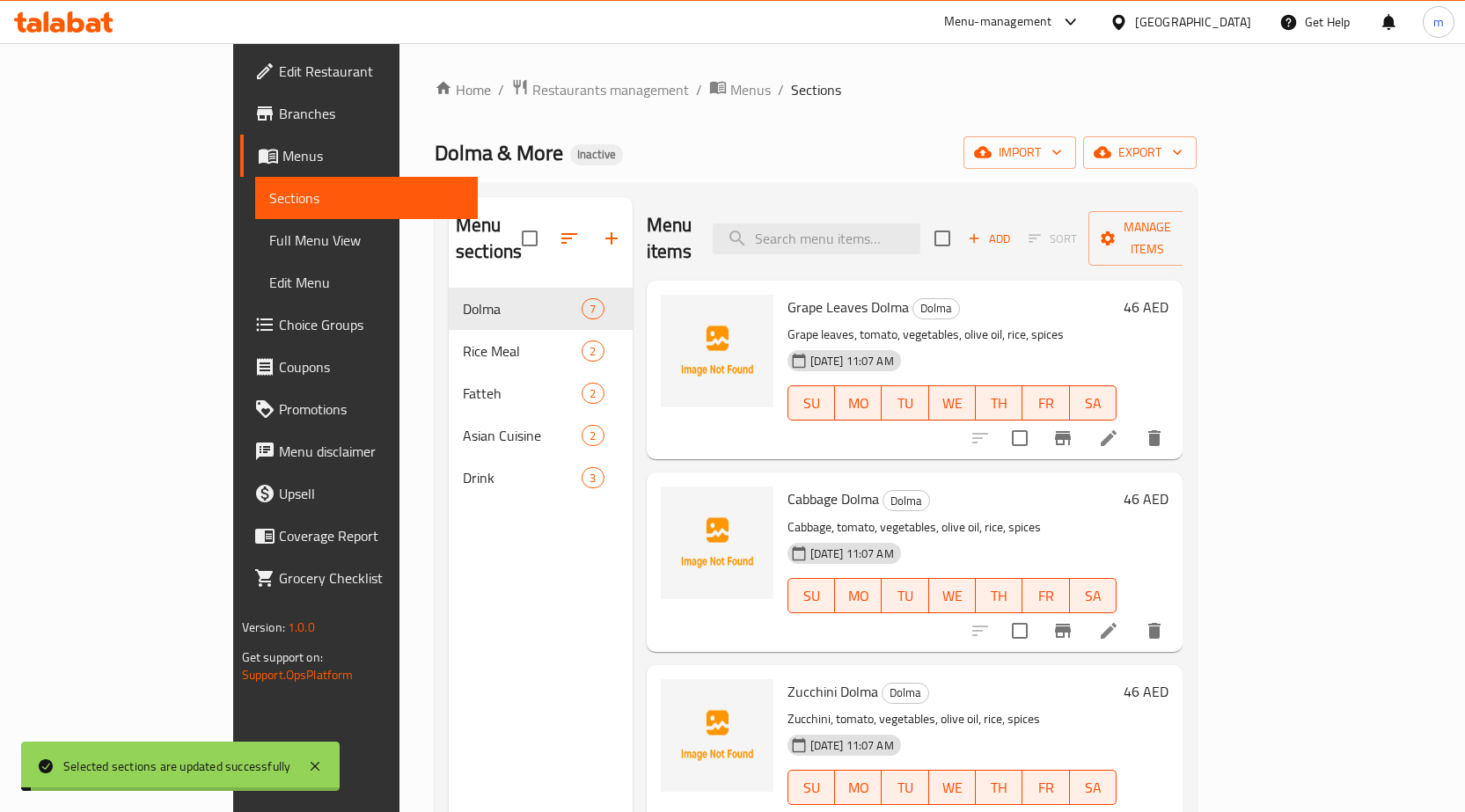
click at [1197, 159] on div "Dolma & More Inactive import export" at bounding box center [816, 152] width 762 height 32
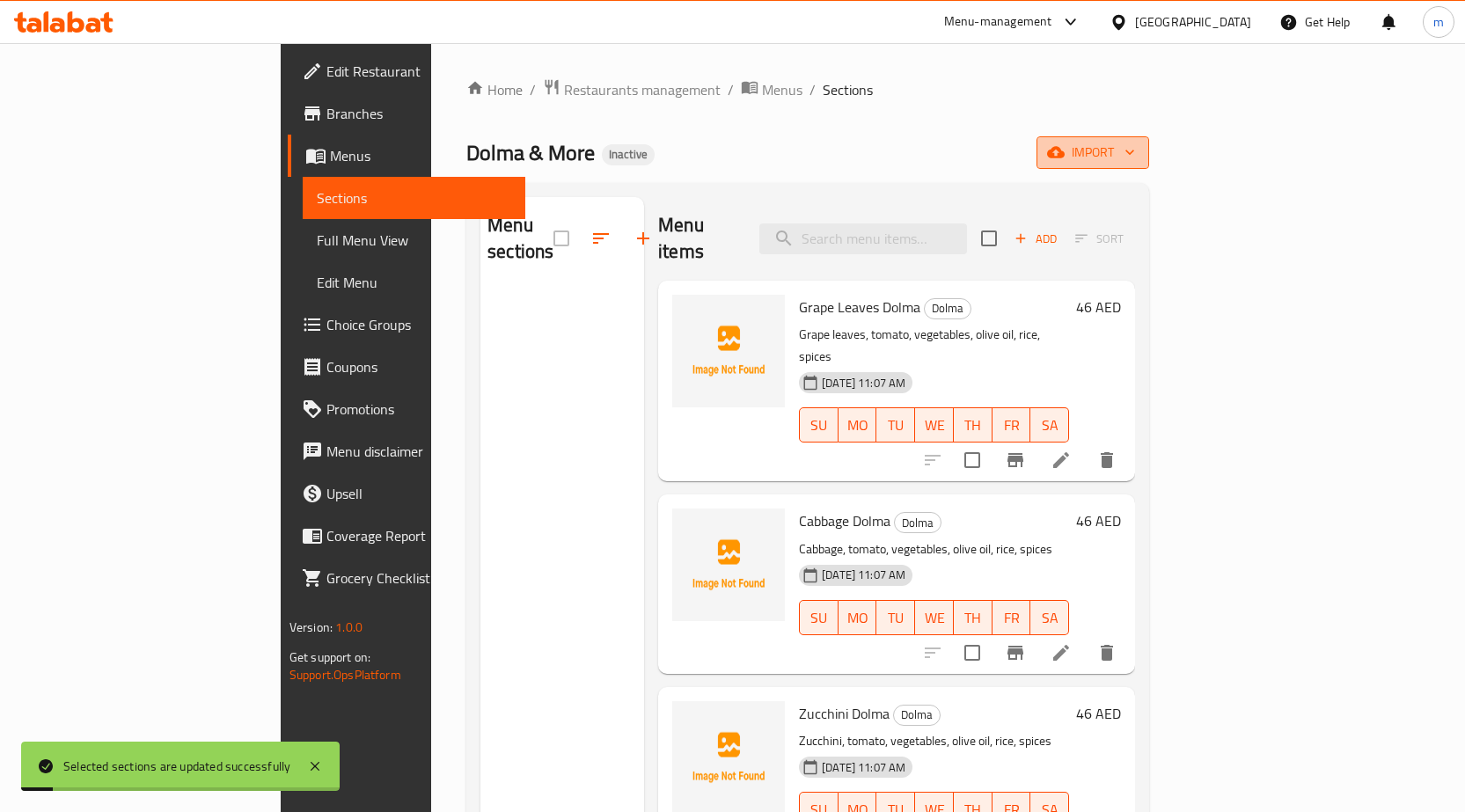
click at [1064, 153] on icon "button" at bounding box center [1055, 152] width 18 height 18
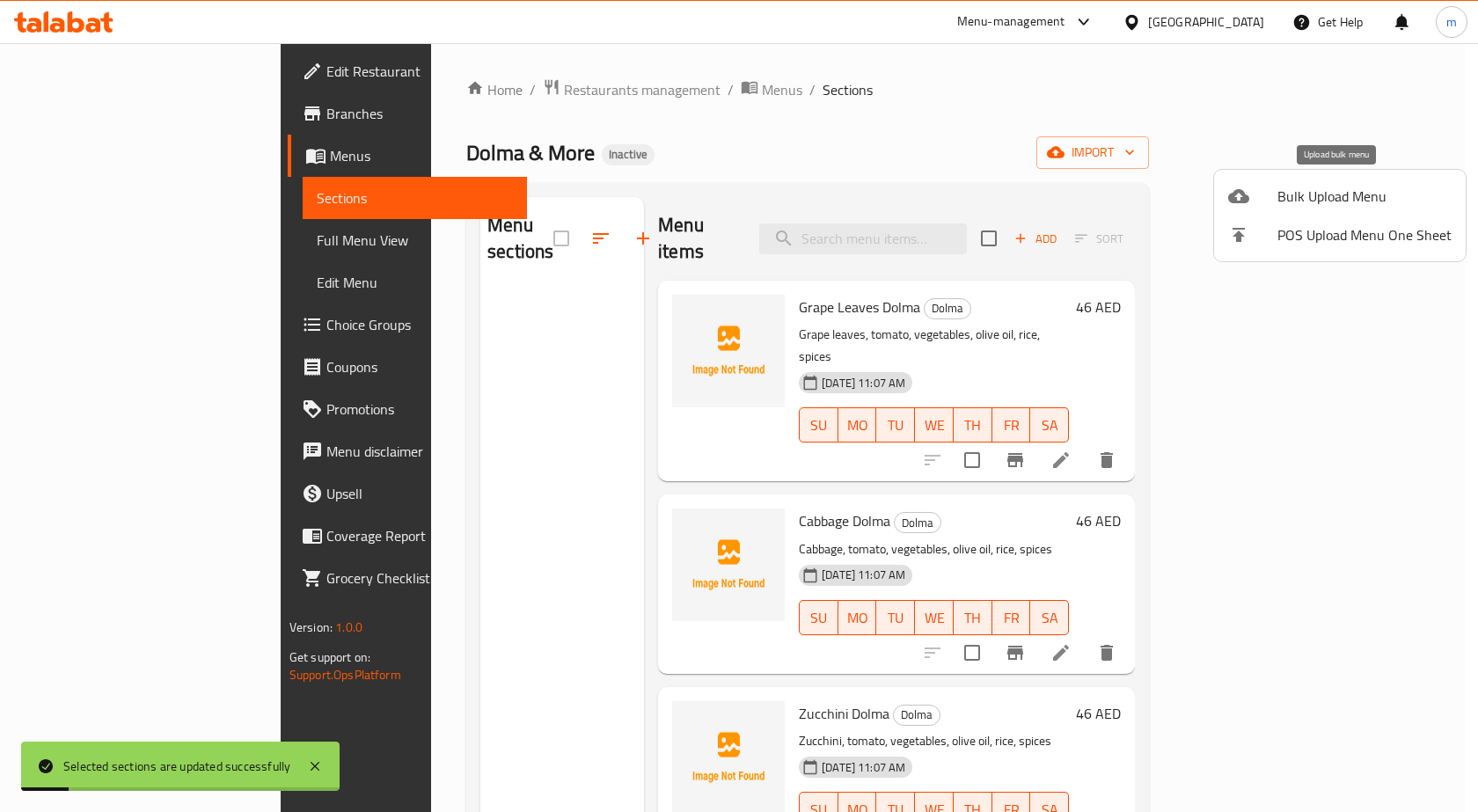
click at [1287, 199] on span "Bulk Upload Menu" at bounding box center [1364, 197] width 174 height 21
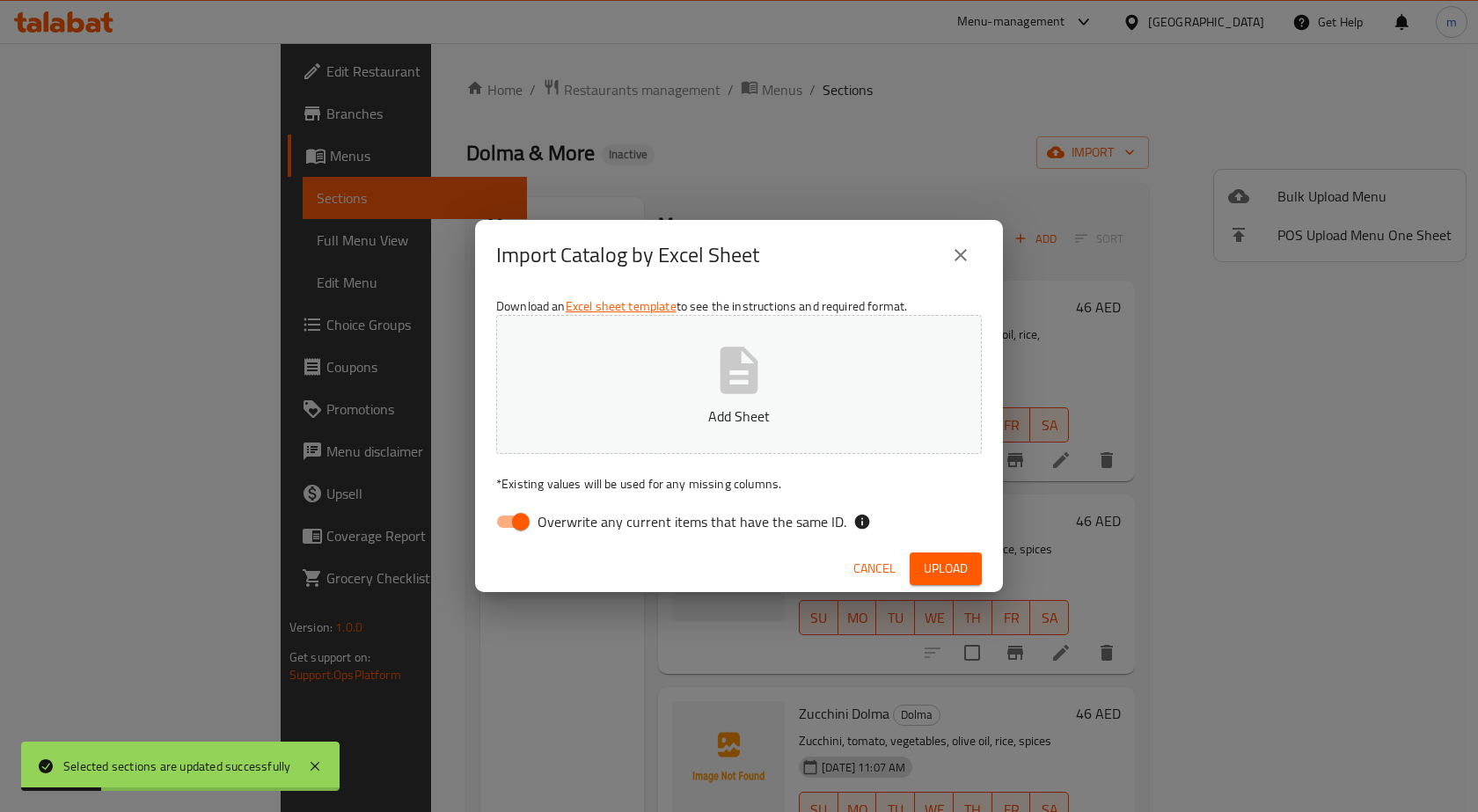
click at [719, 518] on span "Overwrite any current items that have the same ID." at bounding box center [692, 521] width 309 height 21
click at [571, 518] on input "Overwrite any current items that have the same ID." at bounding box center [521, 521] width 100 height 33
checkbox input "false"
click at [934, 575] on span "Upload" at bounding box center [946, 569] width 44 height 22
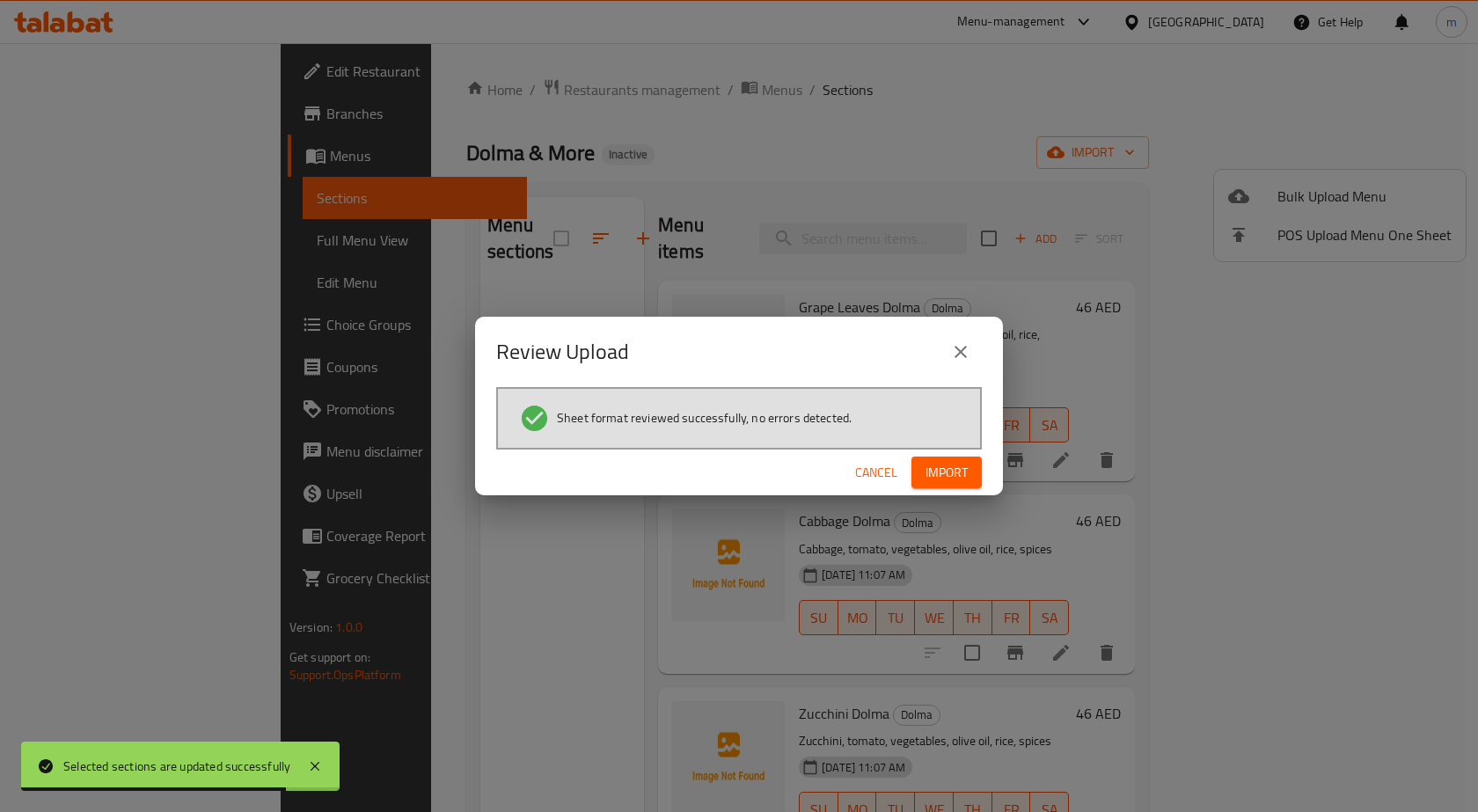
click at [966, 462] on span "Import" at bounding box center [947, 472] width 42 height 22
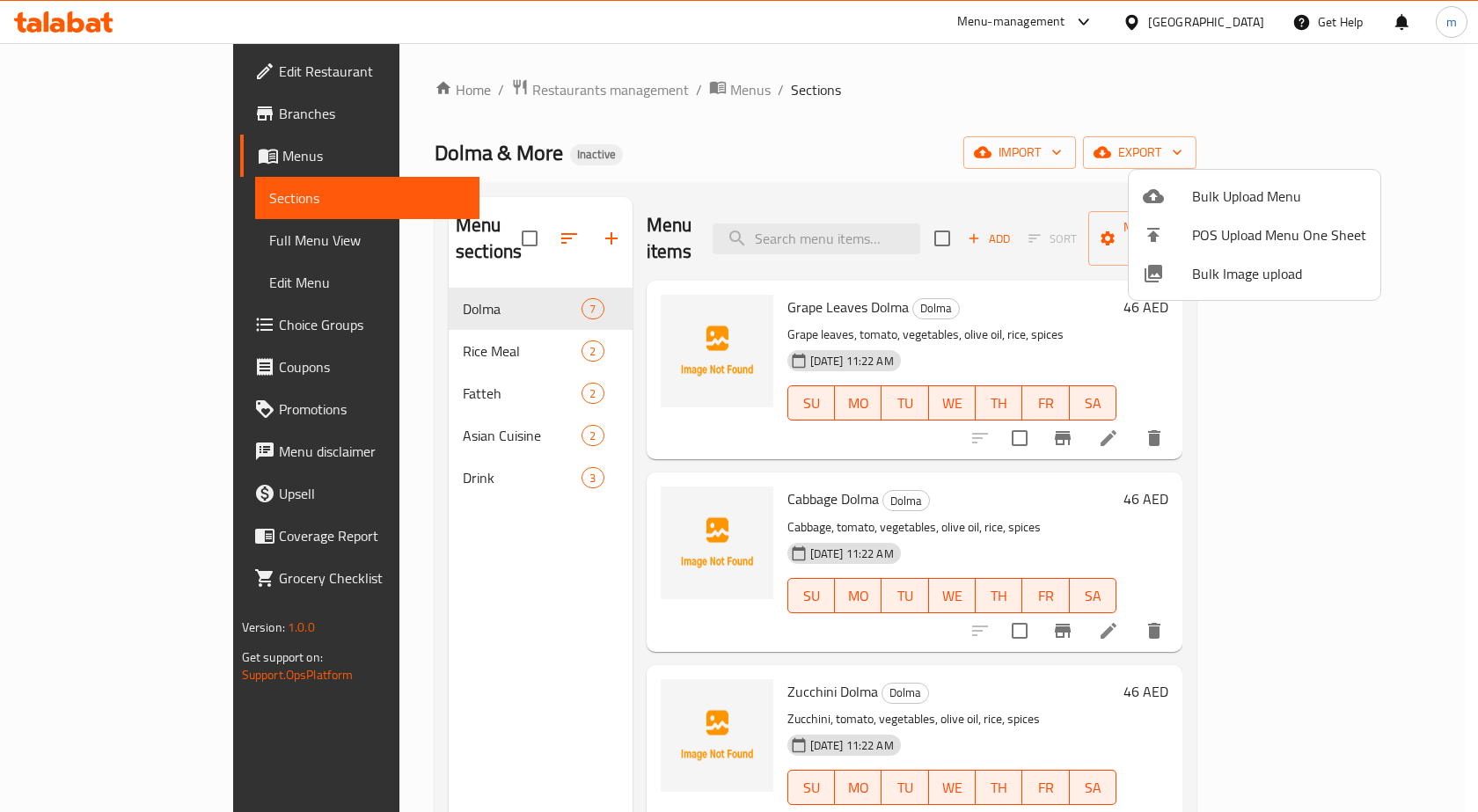
click at [985, 490] on div at bounding box center [739, 406] width 1478 height 812
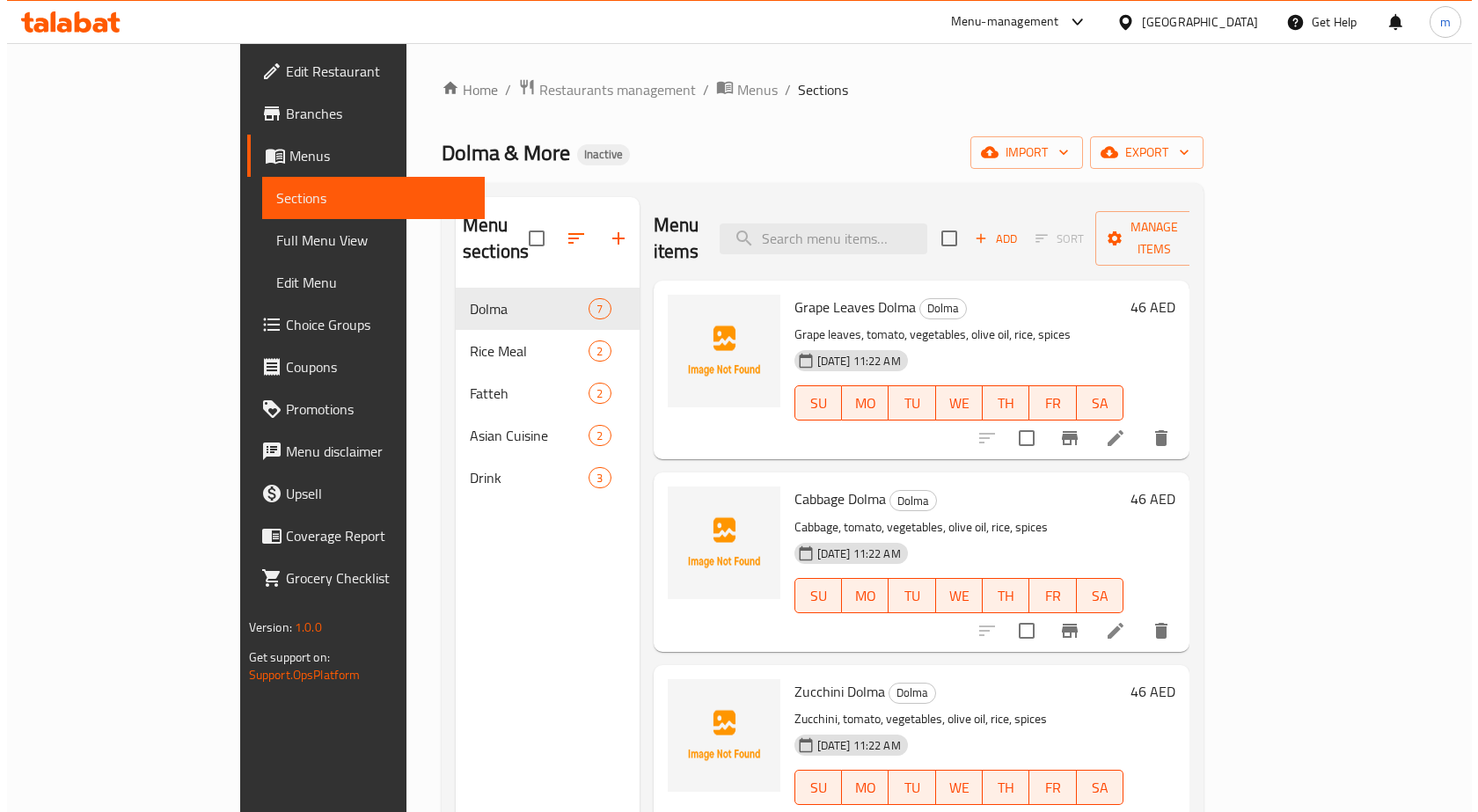
scroll to position [88, 0]
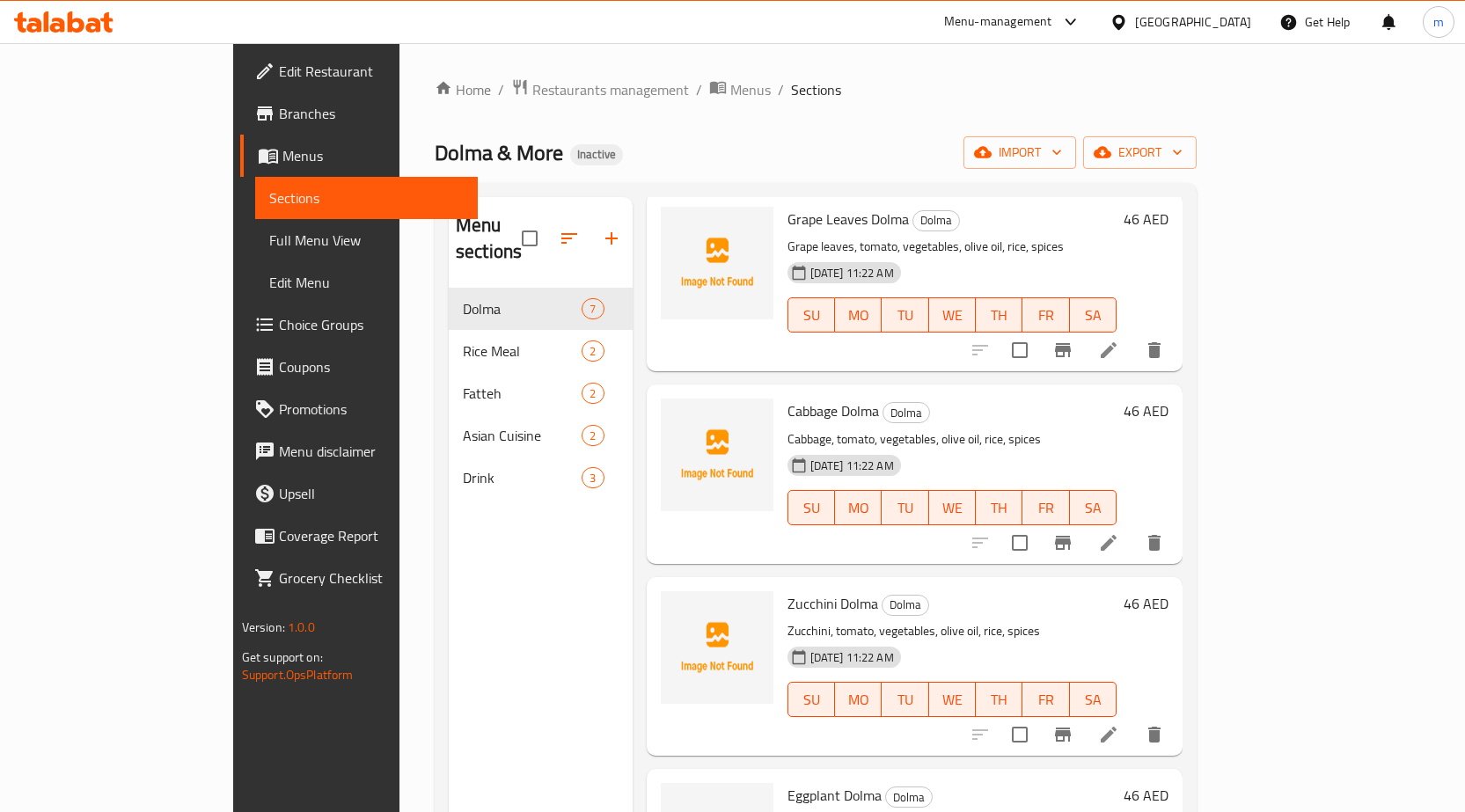
click at [511, 220] on input "checkbox" at bounding box center [529, 238] width 37 height 37
checkbox input "true"
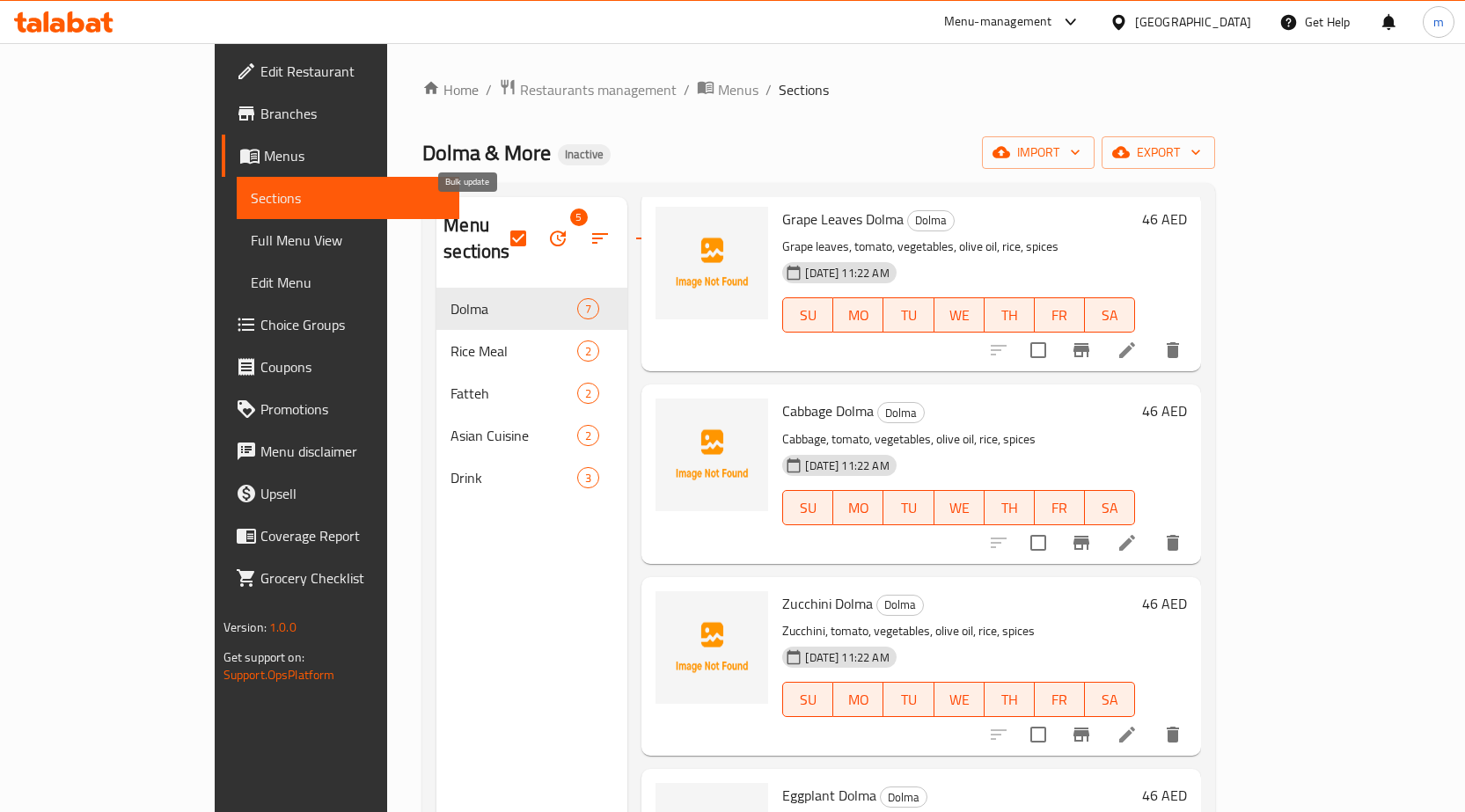
click at [547, 228] on icon "button" at bounding box center [558, 239] width 21 height 21
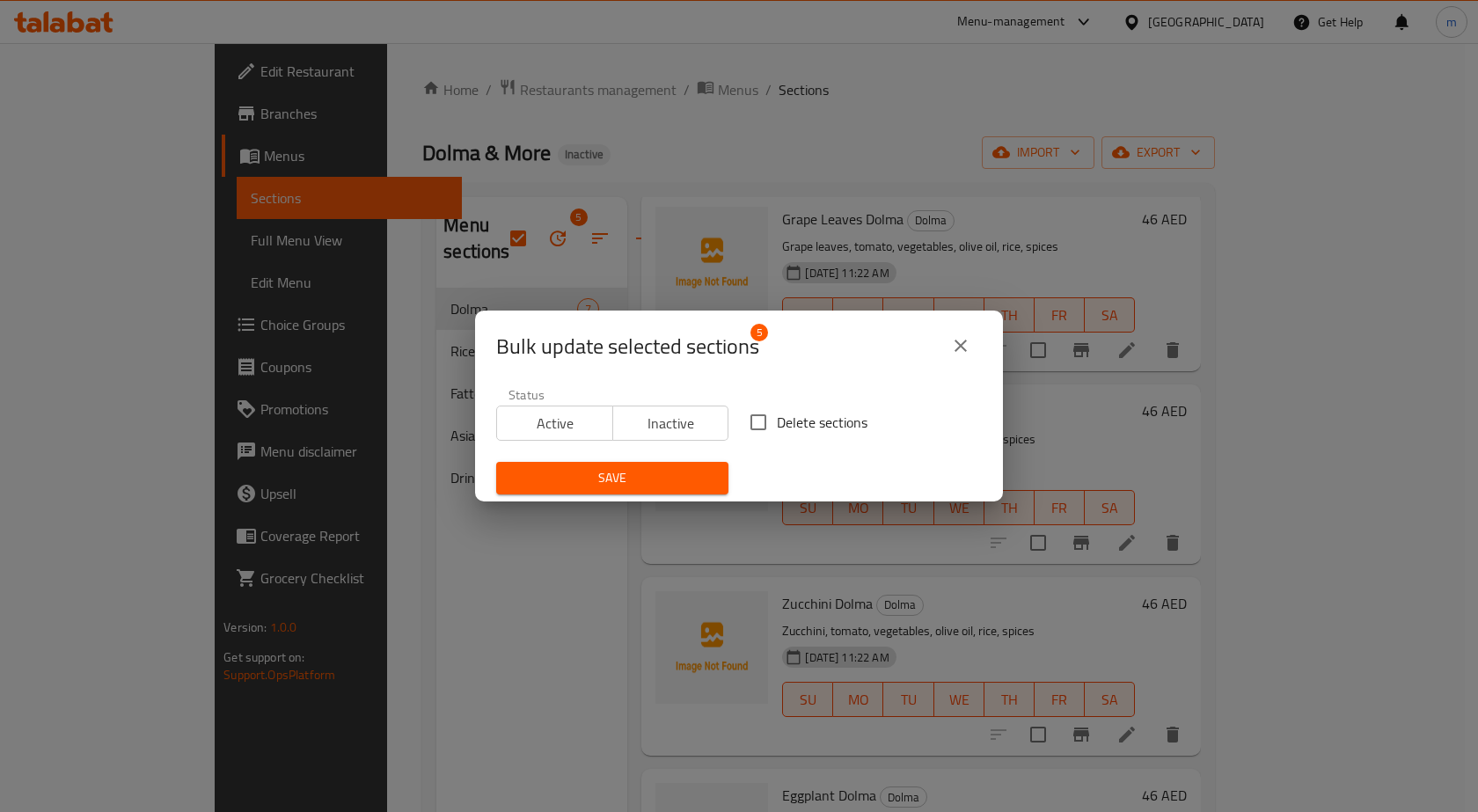
click at [751, 419] on input "Delete sections" at bounding box center [758, 421] width 37 height 37
checkbox input "true"
click at [674, 472] on span "Save" at bounding box center [612, 478] width 204 height 22
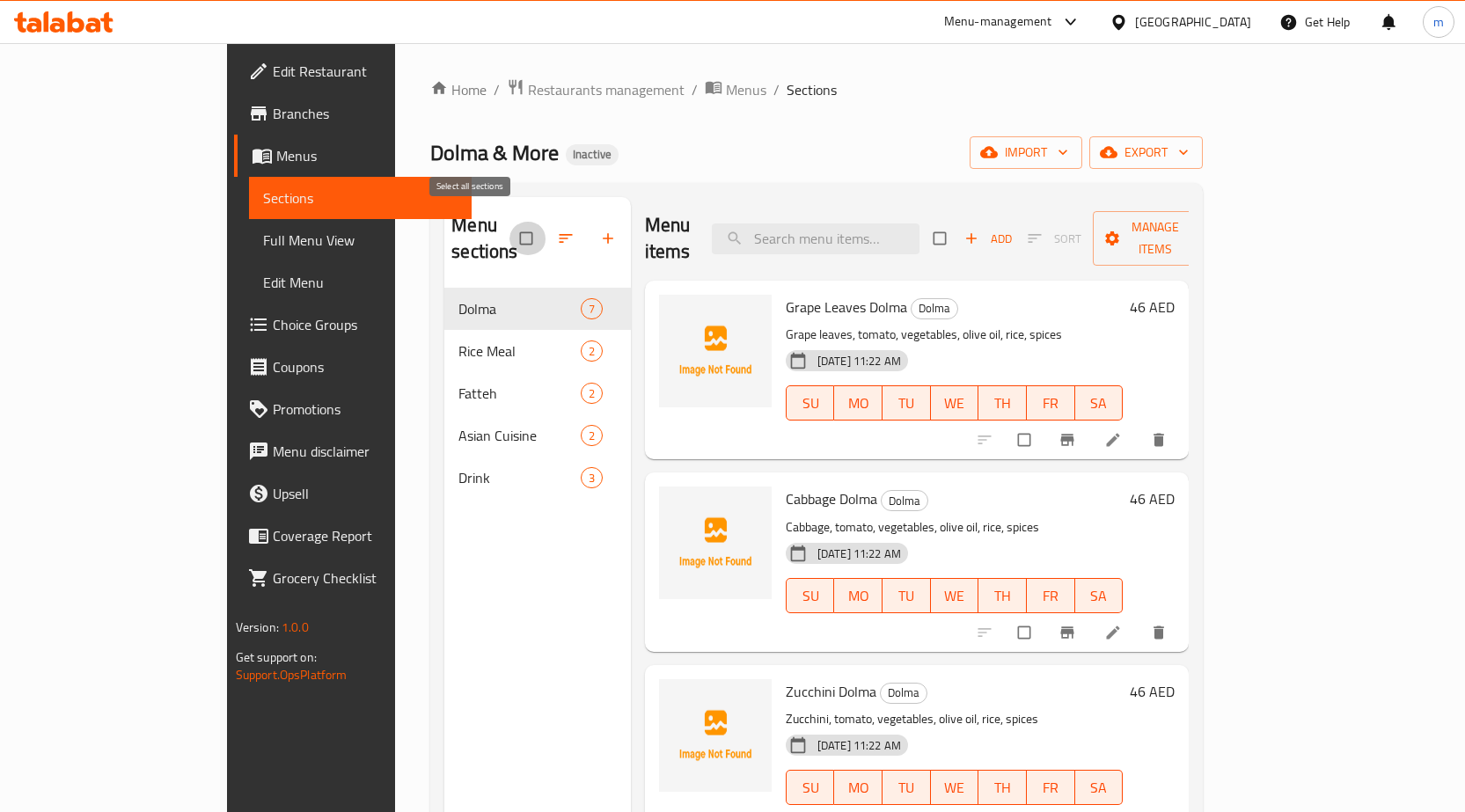
click at [509, 222] on input "checkbox" at bounding box center [527, 238] width 37 height 33
checkbox input "true"
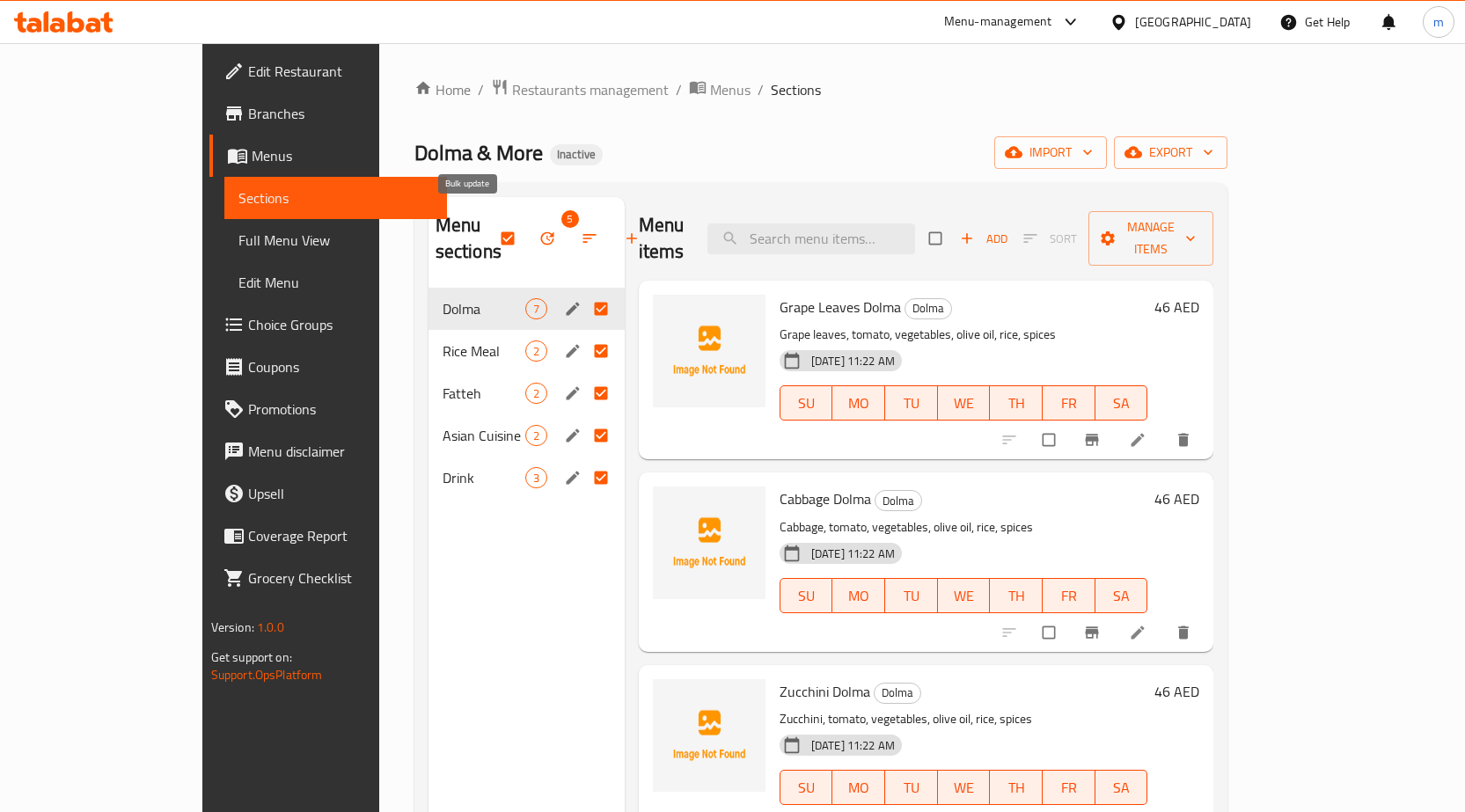
click at [538, 230] on span "button" at bounding box center [549, 239] width 21 height 18
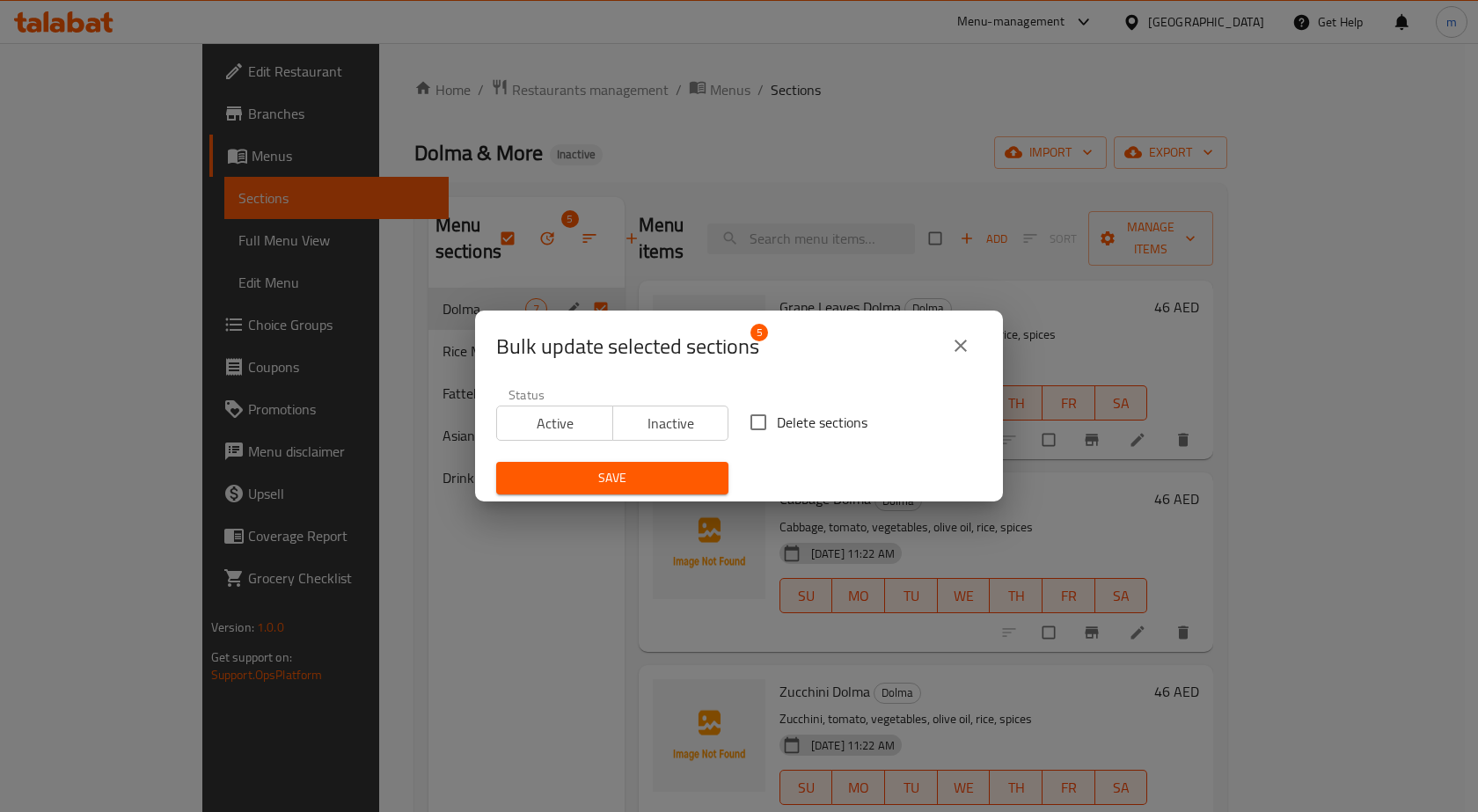
click at [760, 423] on input "Delete sections" at bounding box center [758, 421] width 37 height 37
checkbox input "true"
click at [706, 468] on span "Save" at bounding box center [612, 478] width 204 height 22
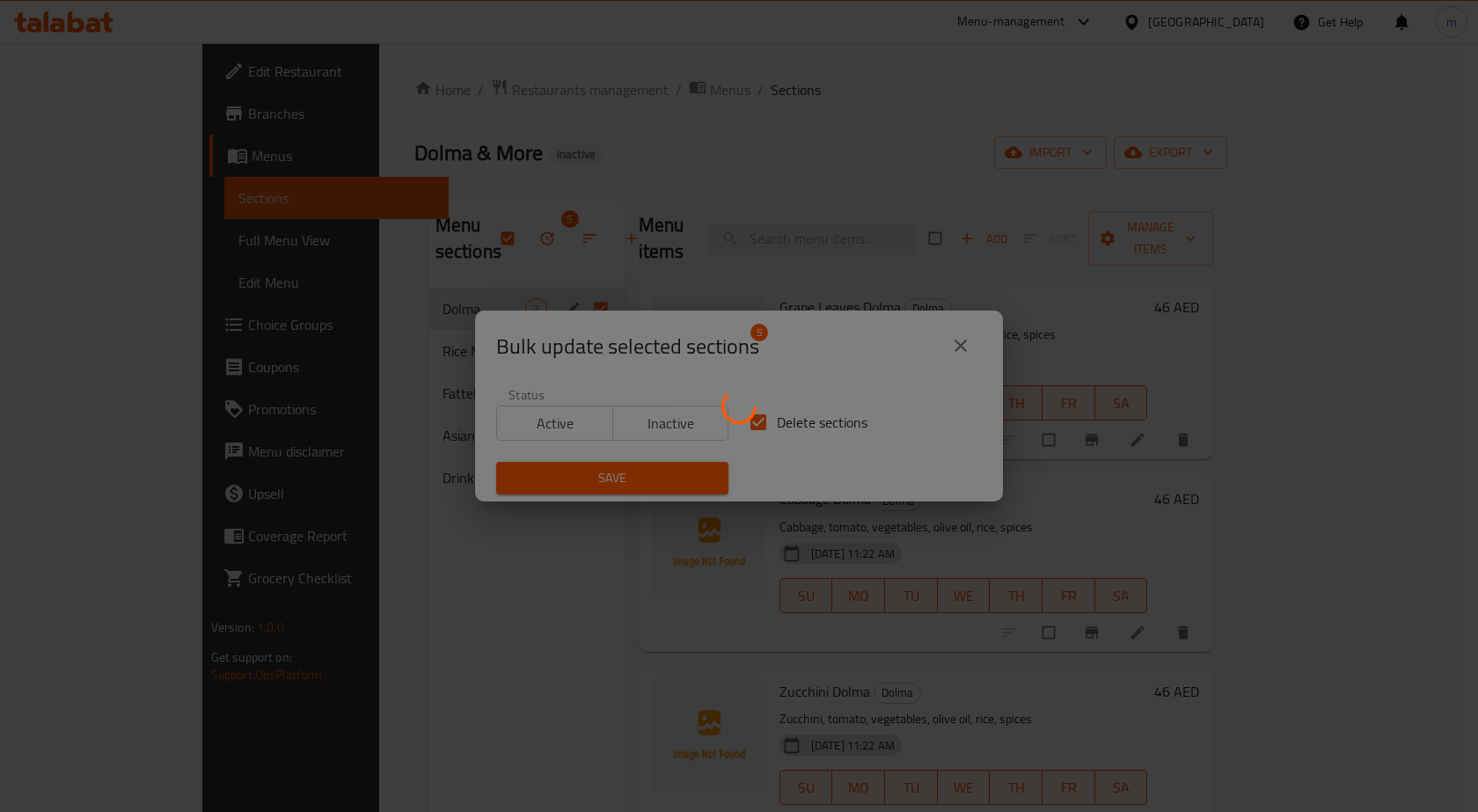
checkbox input "false"
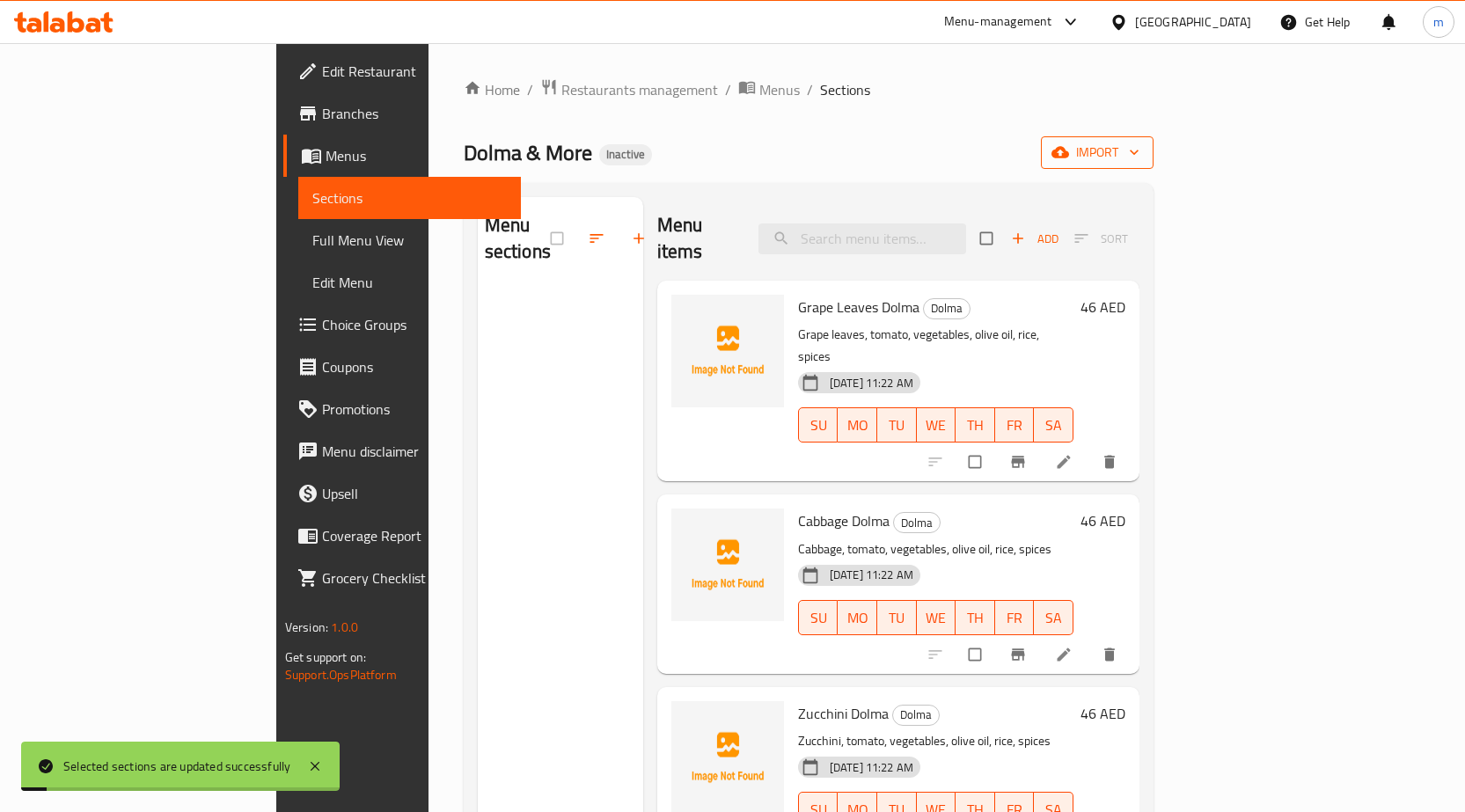
click at [1139, 158] on span "import" at bounding box center [1097, 152] width 84 height 22
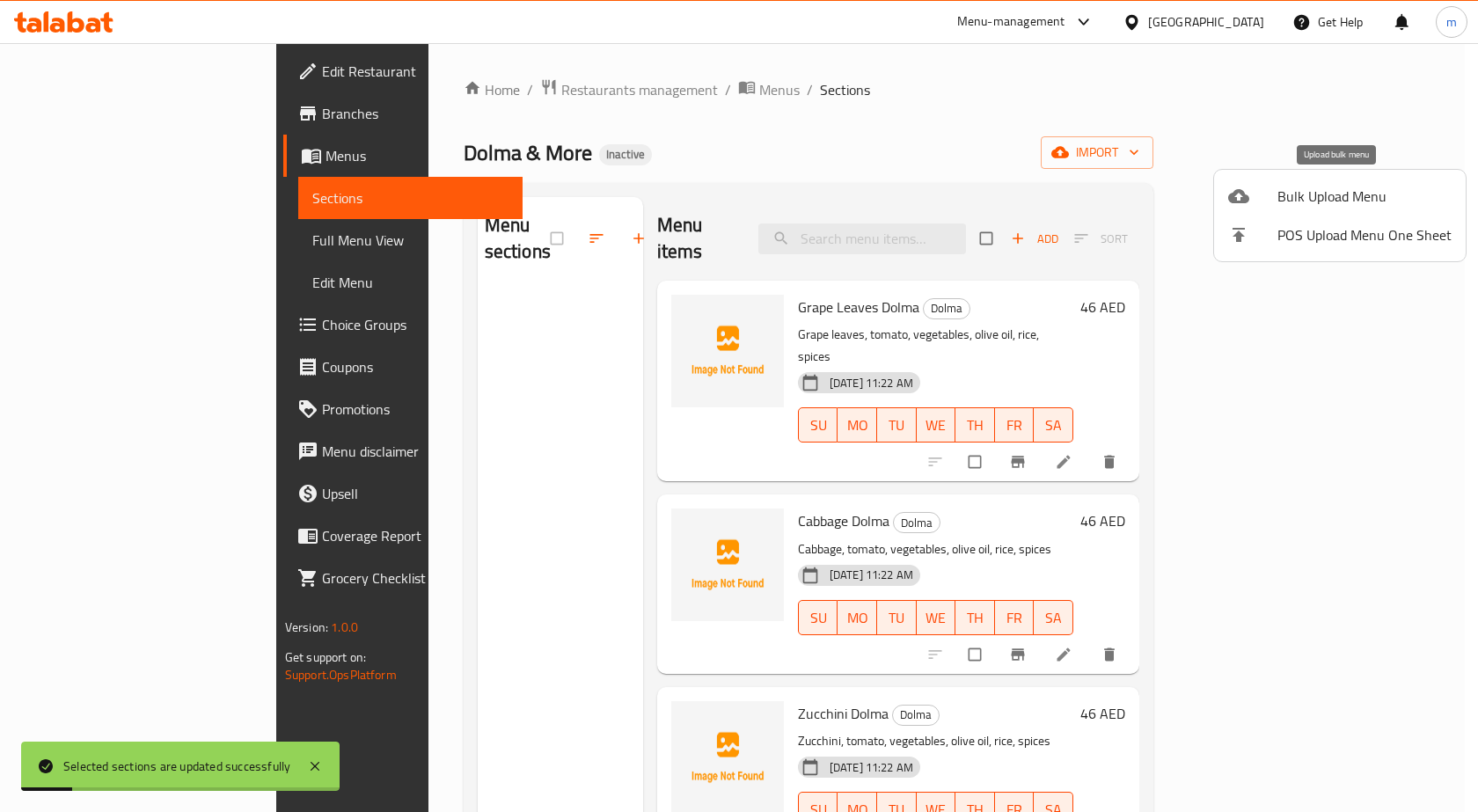
click at [1263, 190] on div at bounding box center [1253, 197] width 49 height 21
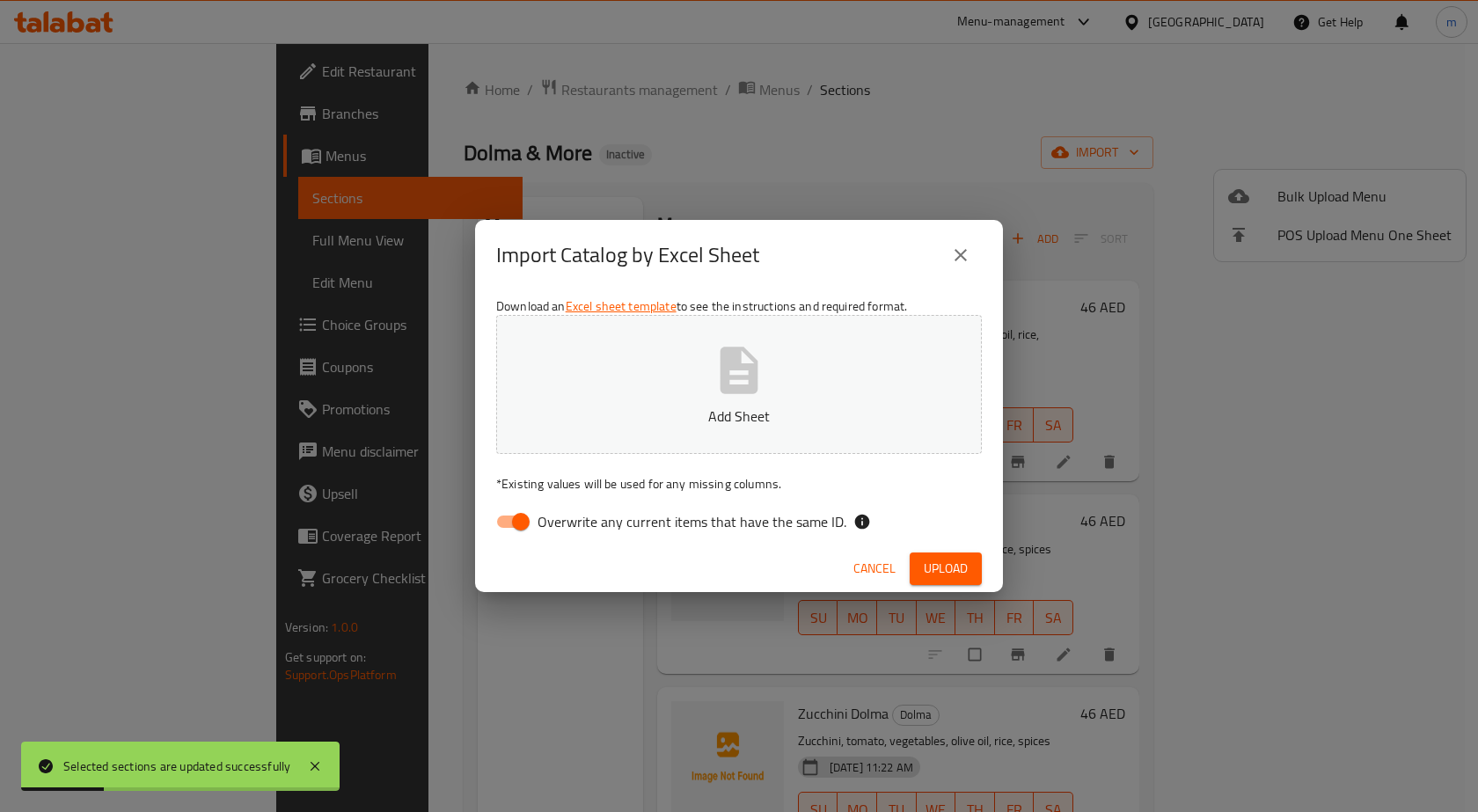
click at [779, 518] on span "Overwrite any current items that have the same ID." at bounding box center [692, 521] width 309 height 21
click at [571, 518] on input "Overwrite any current items that have the same ID." at bounding box center [521, 521] width 100 height 33
checkbox input "false"
click at [973, 571] on button "Upload" at bounding box center [946, 569] width 72 height 32
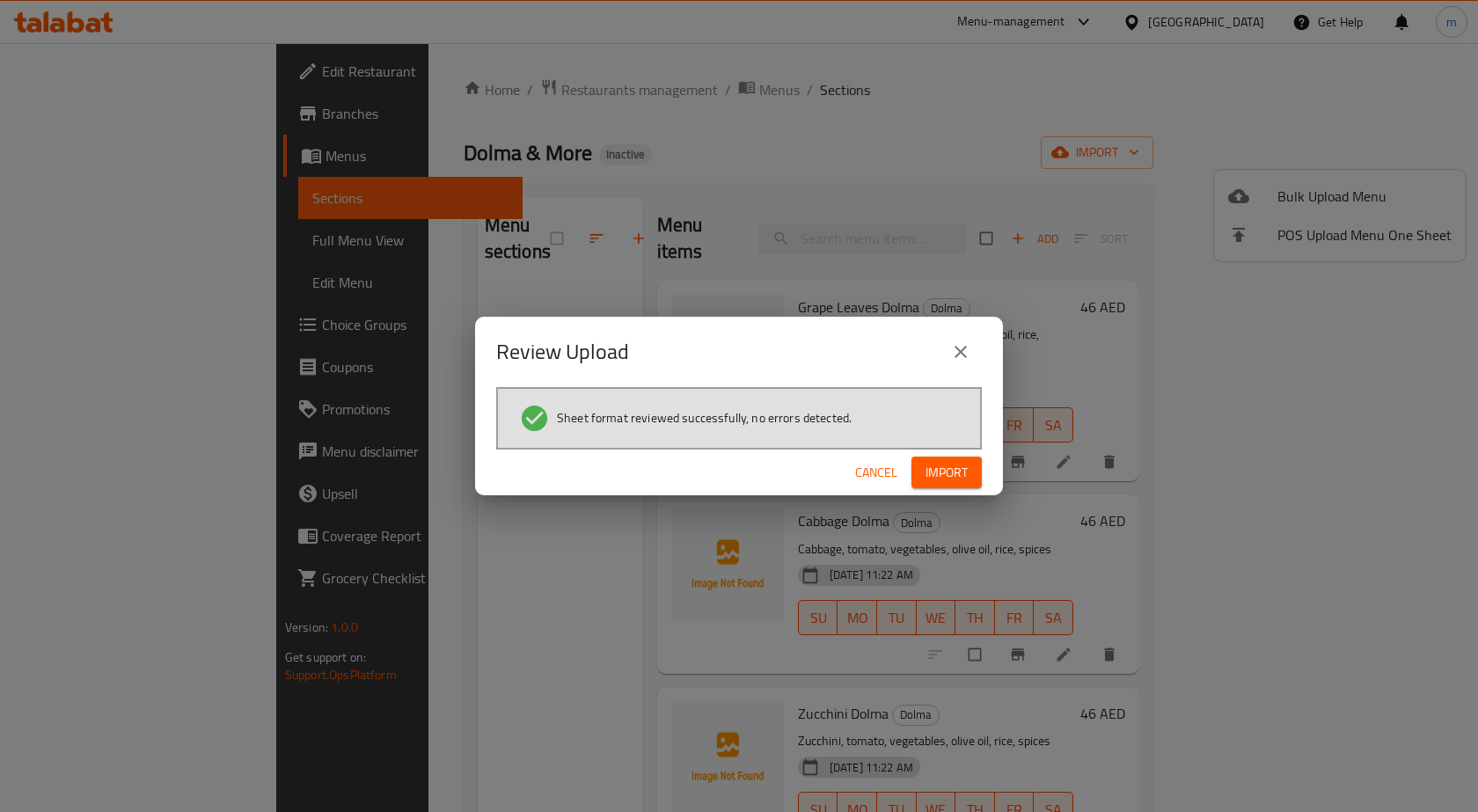
click at [951, 459] on button "Import" at bounding box center [947, 472] width 71 height 32
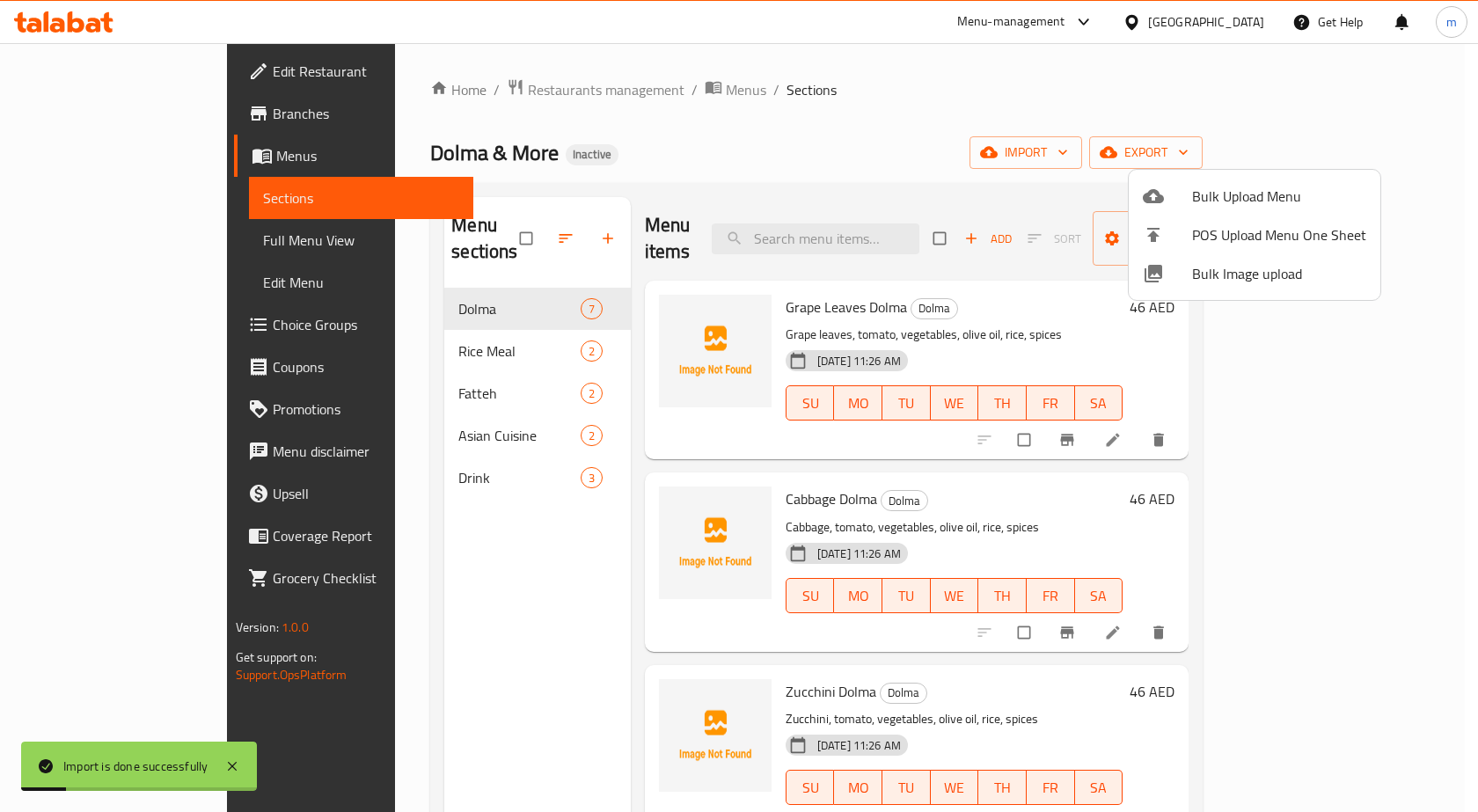
click at [144, 239] on div at bounding box center [739, 406] width 1478 height 812
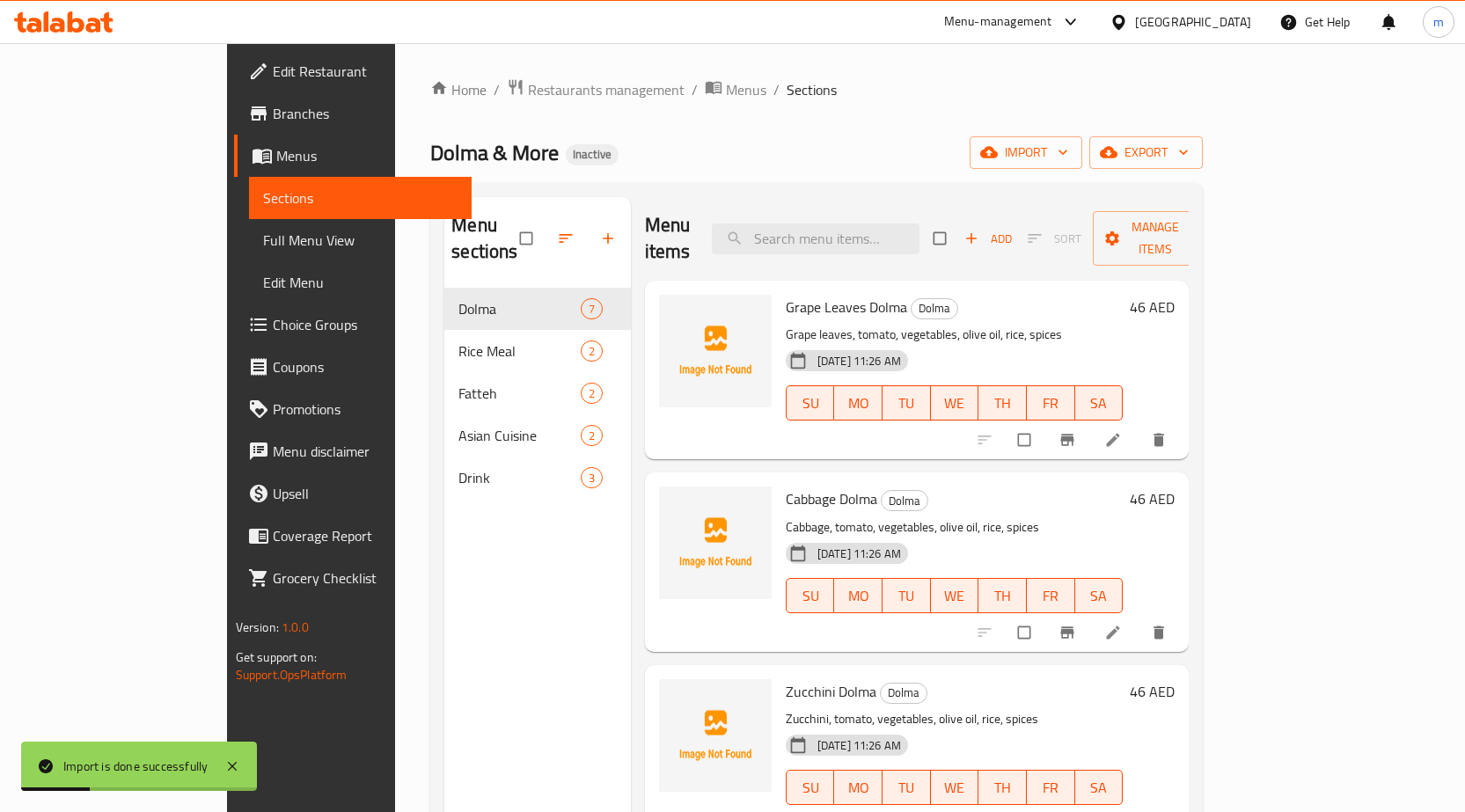
click at [263, 239] on span "Full Menu View" at bounding box center [360, 241] width 194 height 21
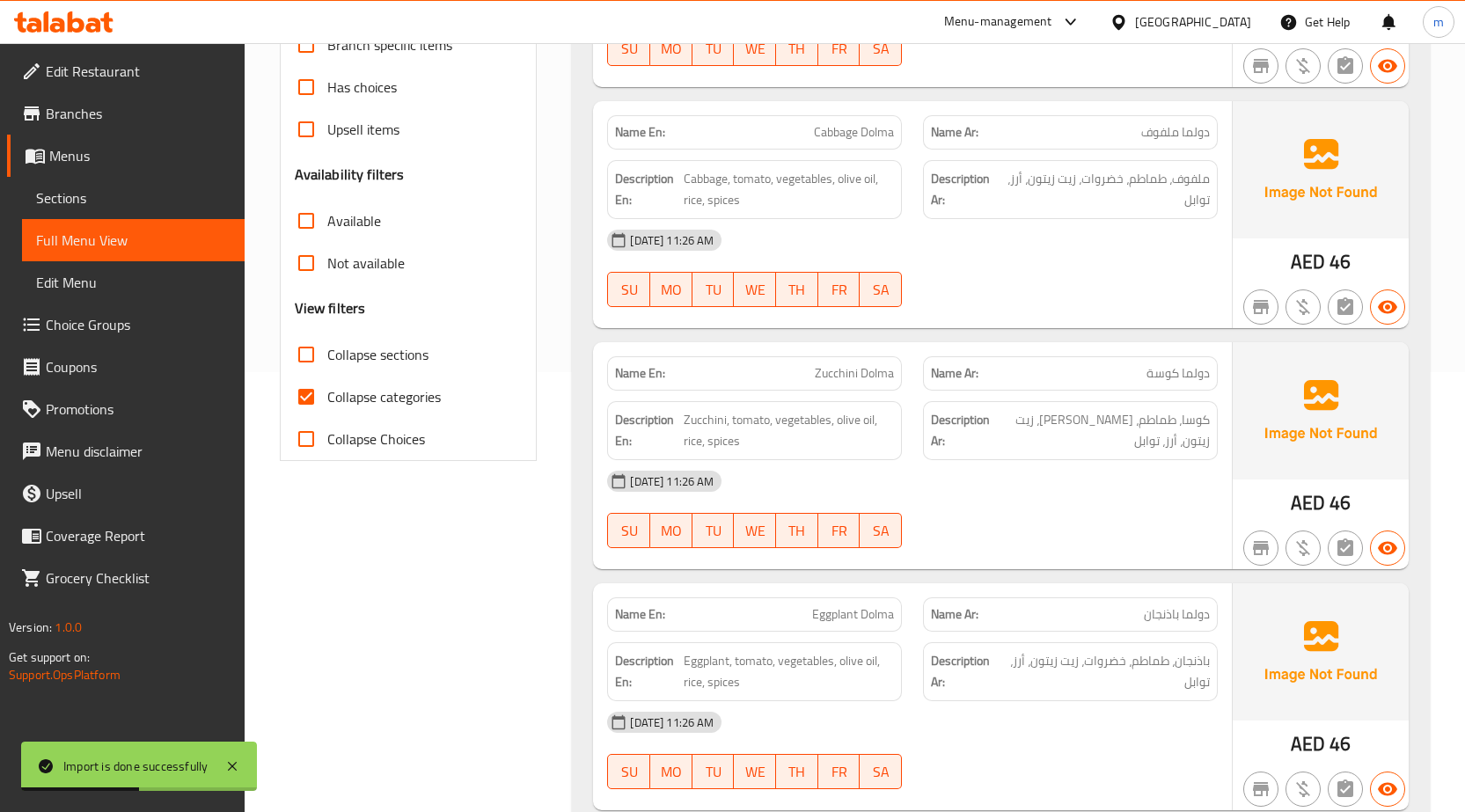
click at [381, 389] on span "Collapse categories" at bounding box center [384, 397] width 114 height 21
click at [327, 389] on input "Collapse categories" at bounding box center [306, 396] width 42 height 42
checkbox input "false"
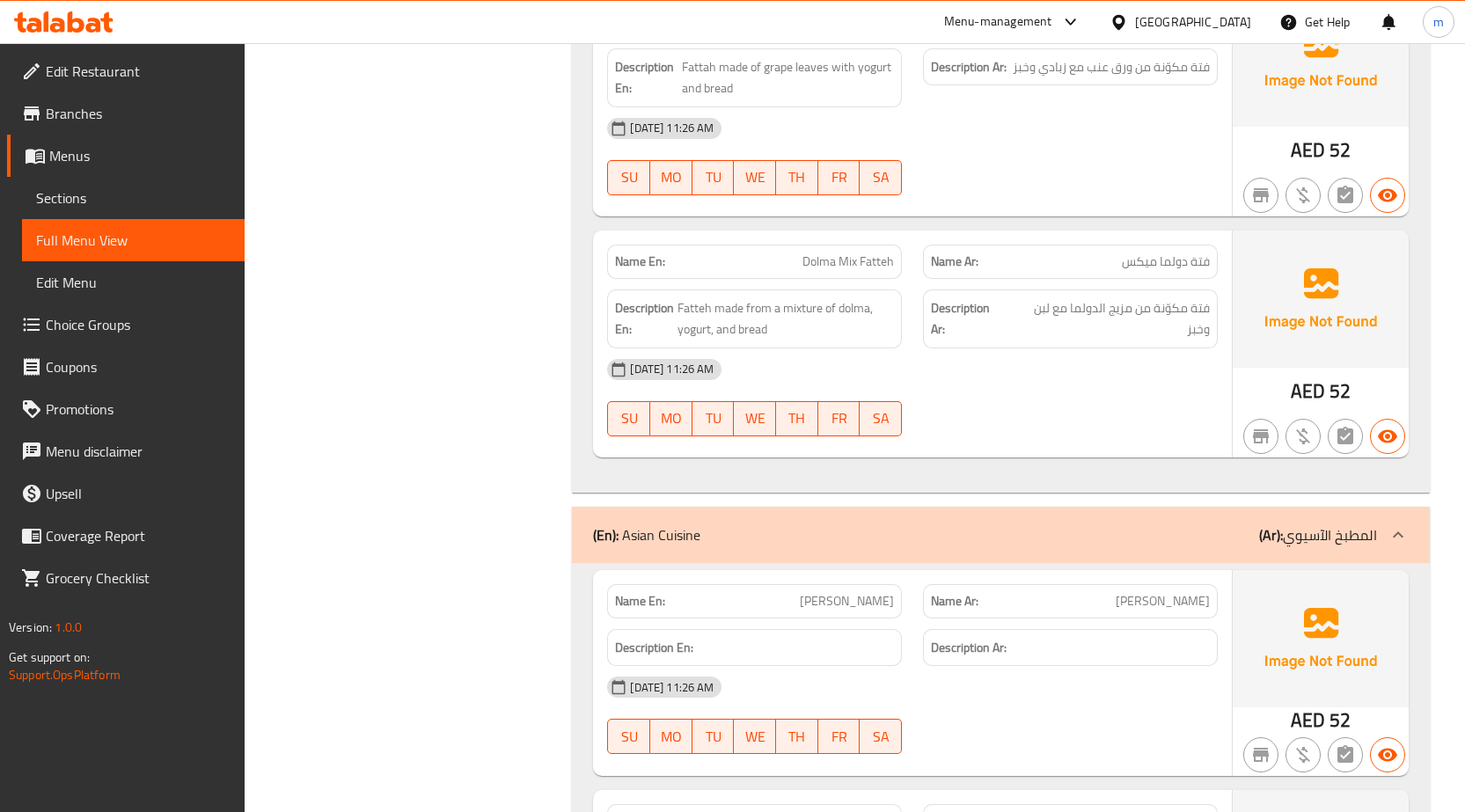
scroll to position [2372, 0]
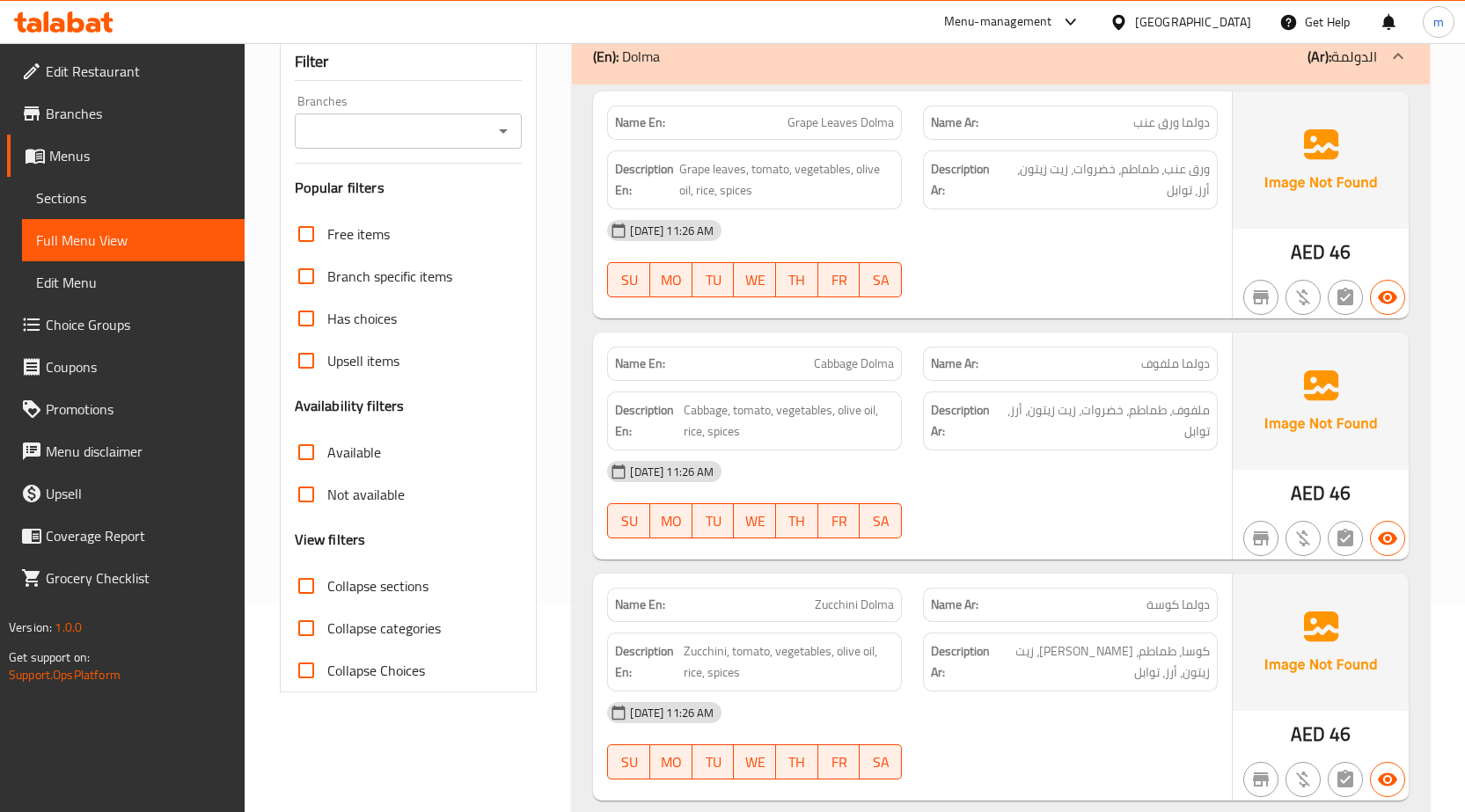
scroll to position [0, 0]
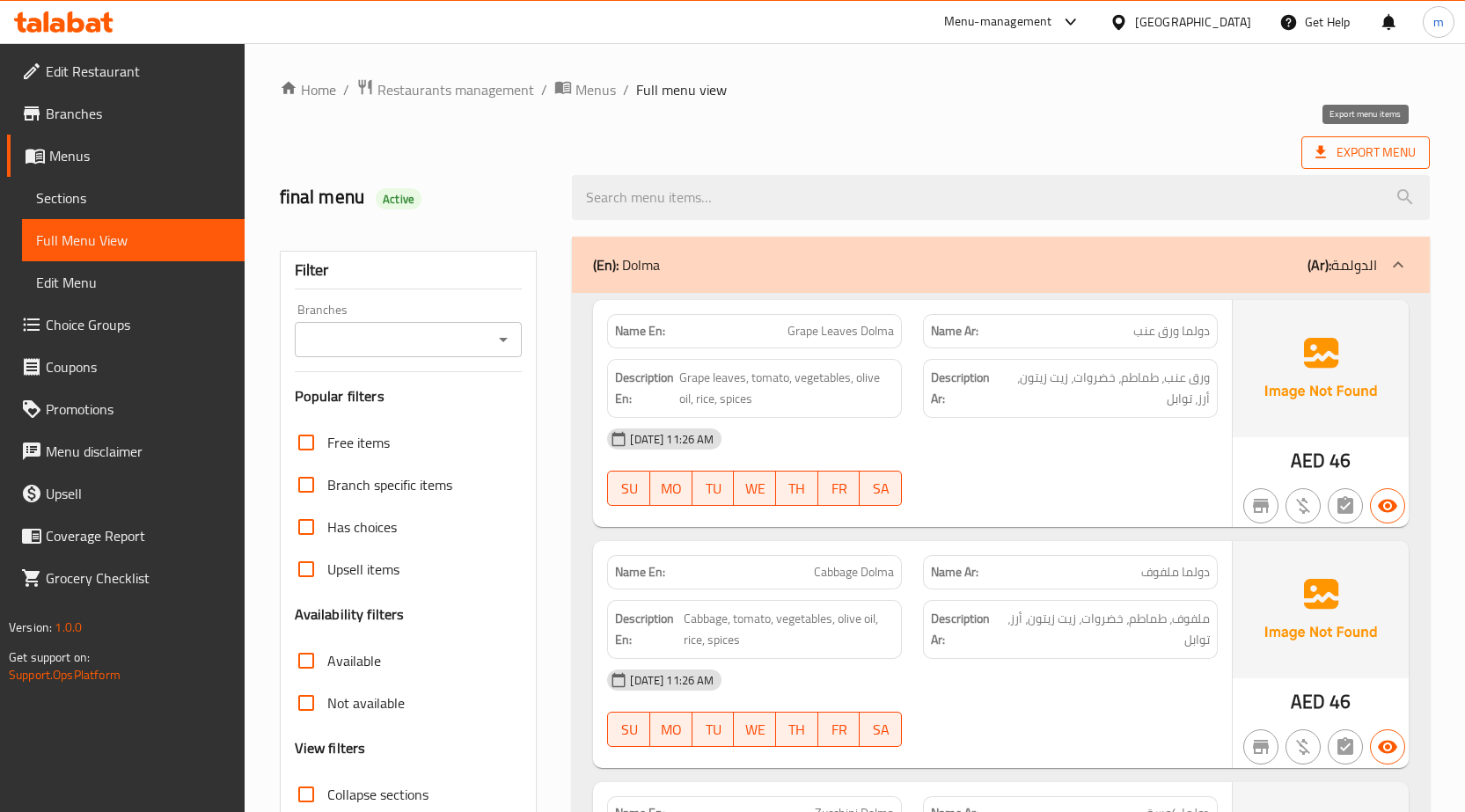
click at [1349, 157] on span "Export Menu" at bounding box center [1365, 152] width 100 height 22
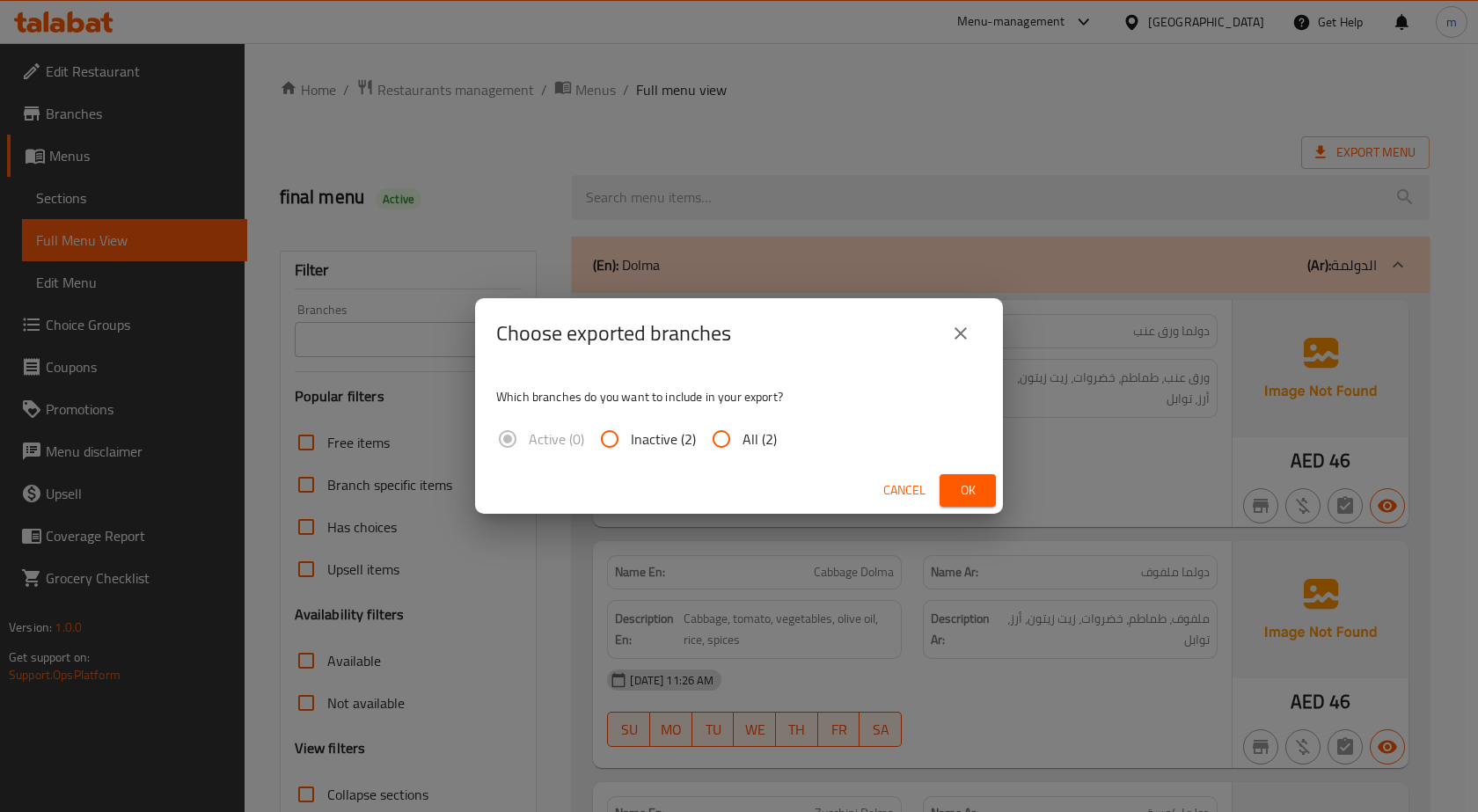
drag, startPoint x: 752, startPoint y: 443, endPoint x: 876, endPoint y: 469, distance: 126.7
click at [760, 442] on span "All (2)" at bounding box center [760, 439] width 34 height 21
click at [726, 436] on input "All (2)" at bounding box center [721, 438] width 42 height 42
radio input "true"
click at [965, 486] on span "Ok" at bounding box center [967, 490] width 28 height 22
